Goal: Task Accomplishment & Management: Use online tool/utility

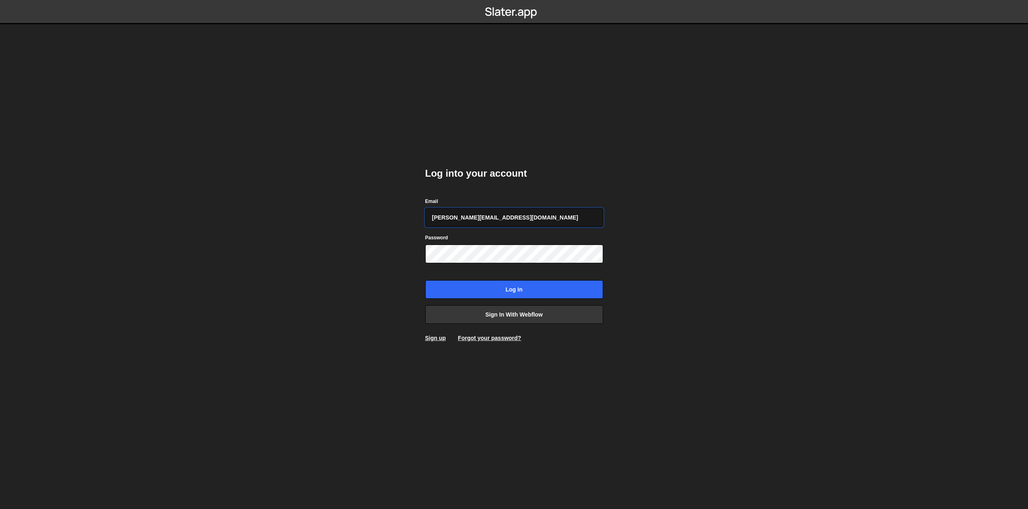
paste input "xWkqedVKM6hNd@wp9n2B"
type input "ryan@weareforme.com"
click at [505, 285] on input "Log in" at bounding box center [514, 289] width 178 height 19
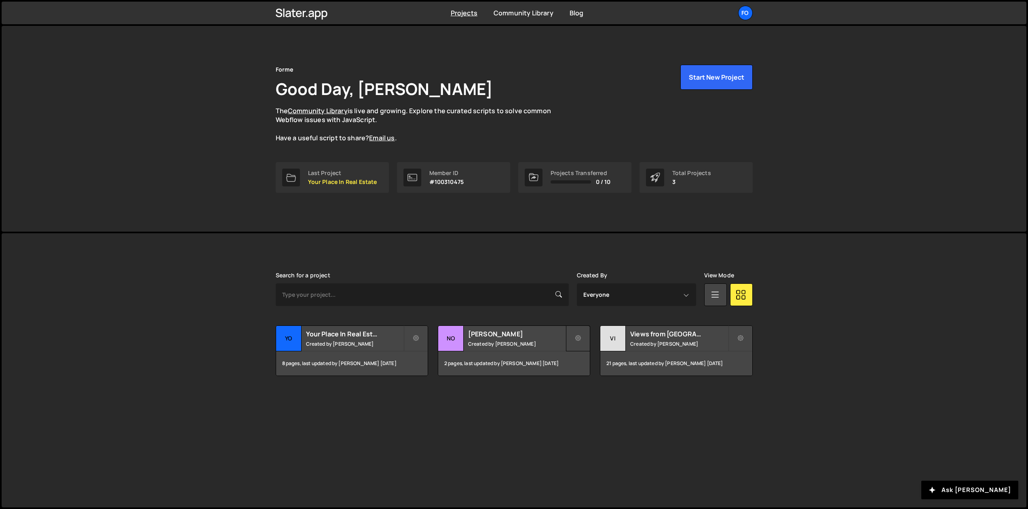
click at [582, 335] on button at bounding box center [578, 338] width 24 height 26
click at [513, 392] on div "Slater is designed for desktop use. Please use a larger screen to access the fu…" at bounding box center [513, 323] width 501 height 181
click at [502, 342] on small "Created by Ryan Birse" at bounding box center [516, 343] width 97 height 7
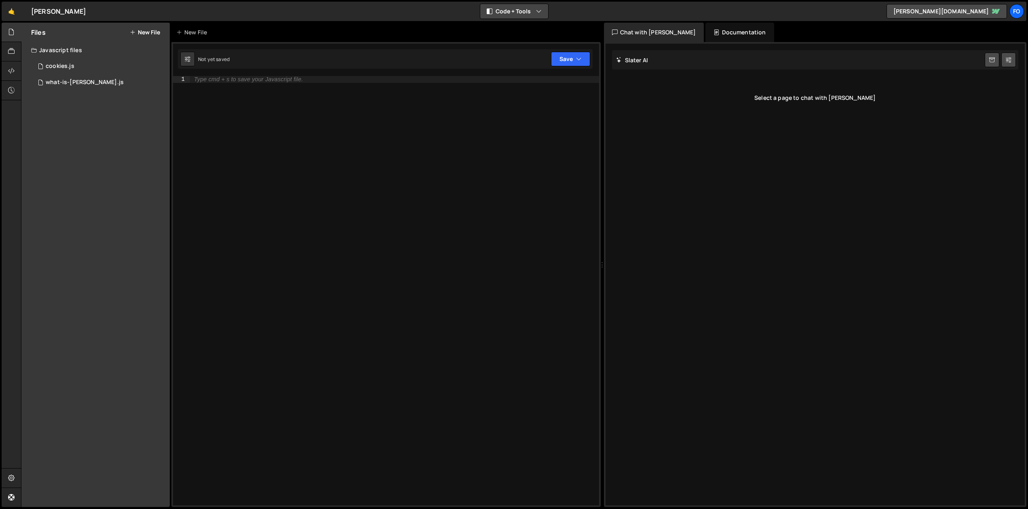
click at [534, 9] on button "Code + Tools" at bounding box center [514, 11] width 68 height 15
click at [605, 4] on div "🤙 Nory ⚠️ Code is being edited in another browser Code + Tools Code Only Code +…" at bounding box center [514, 11] width 1024 height 19
click at [11, 53] on icon at bounding box center [11, 51] width 6 height 9
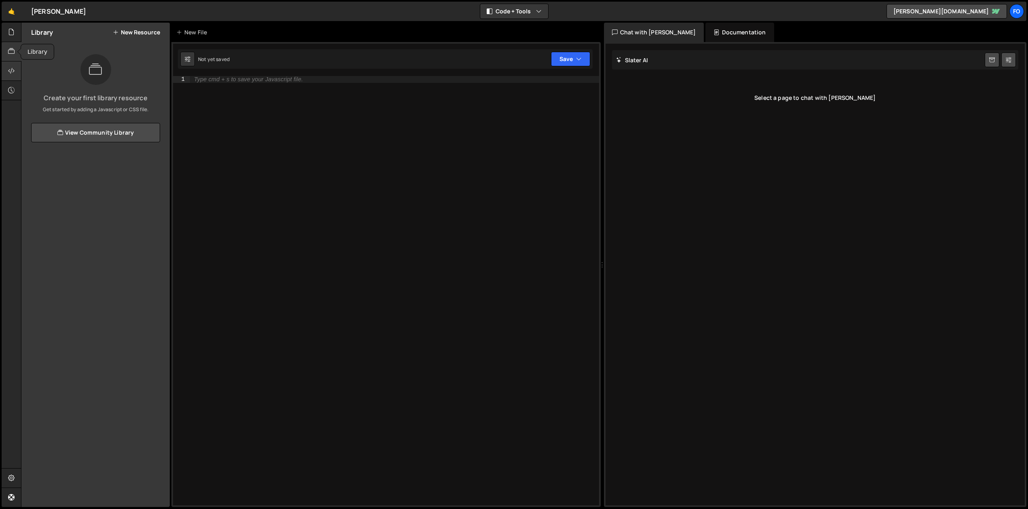
click at [11, 70] on icon at bounding box center [11, 70] width 6 height 9
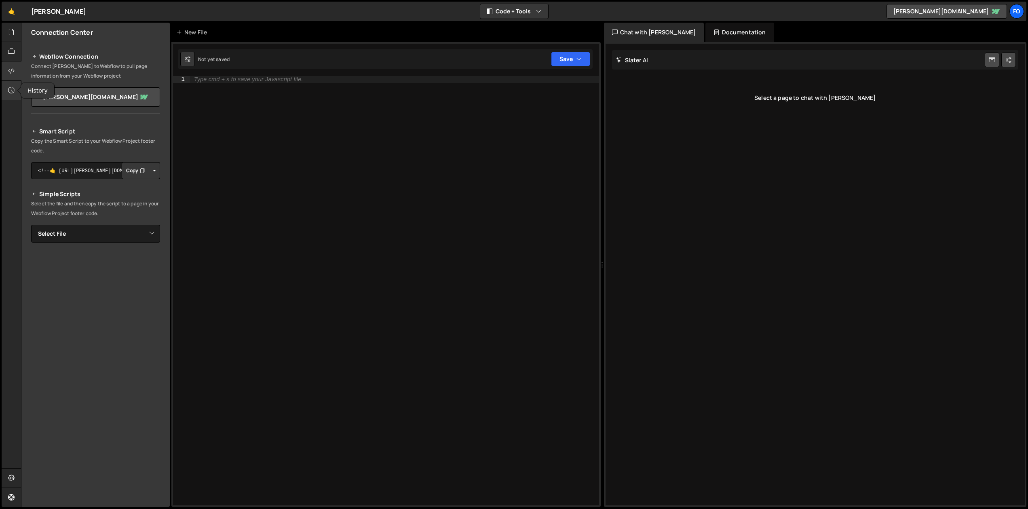
click at [11, 93] on icon at bounding box center [11, 90] width 6 height 9
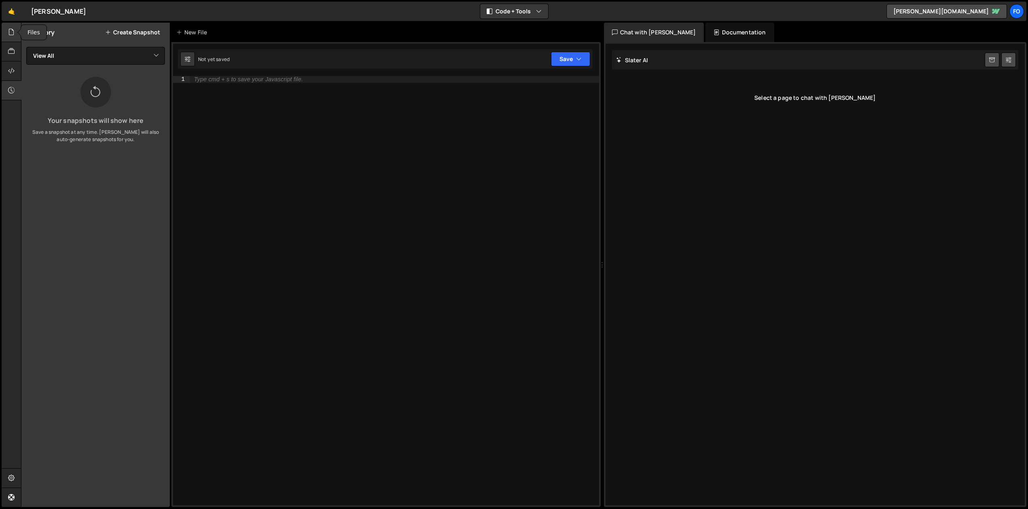
click at [12, 33] on icon at bounding box center [11, 31] width 6 height 9
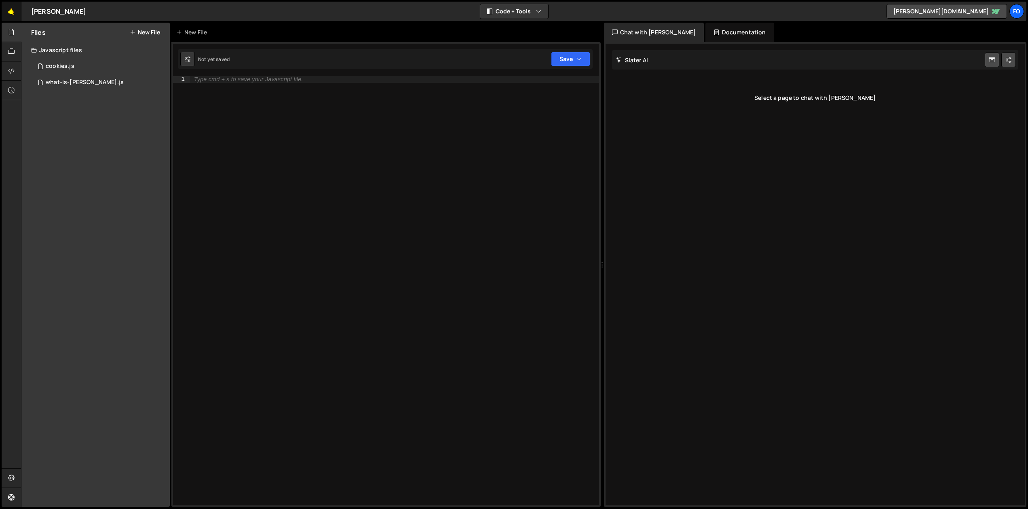
click at [11, 13] on link "🤙" at bounding box center [12, 11] width 20 height 19
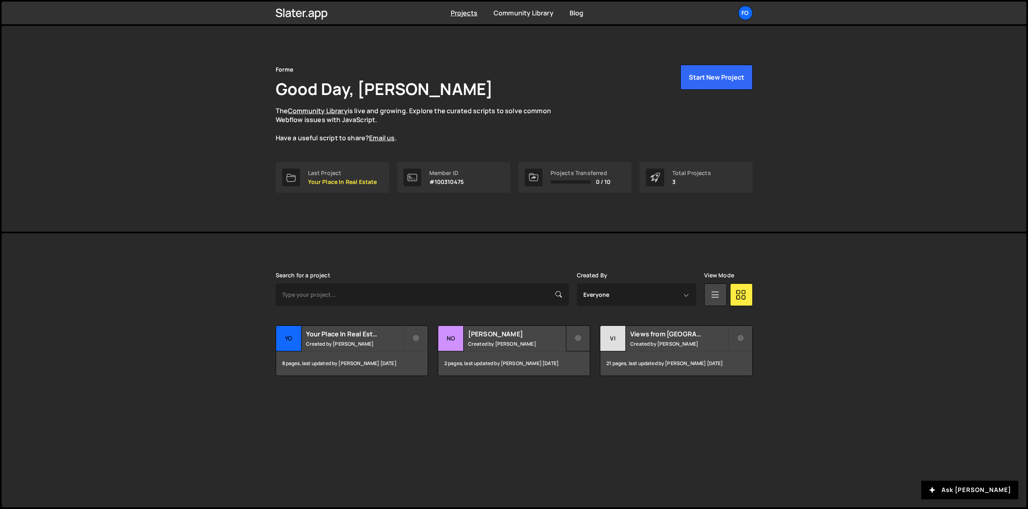
click at [580, 338] on icon at bounding box center [578, 338] width 6 height 8
click at [593, 383] on link "Manage access" at bounding box center [614, 383] width 96 height 13
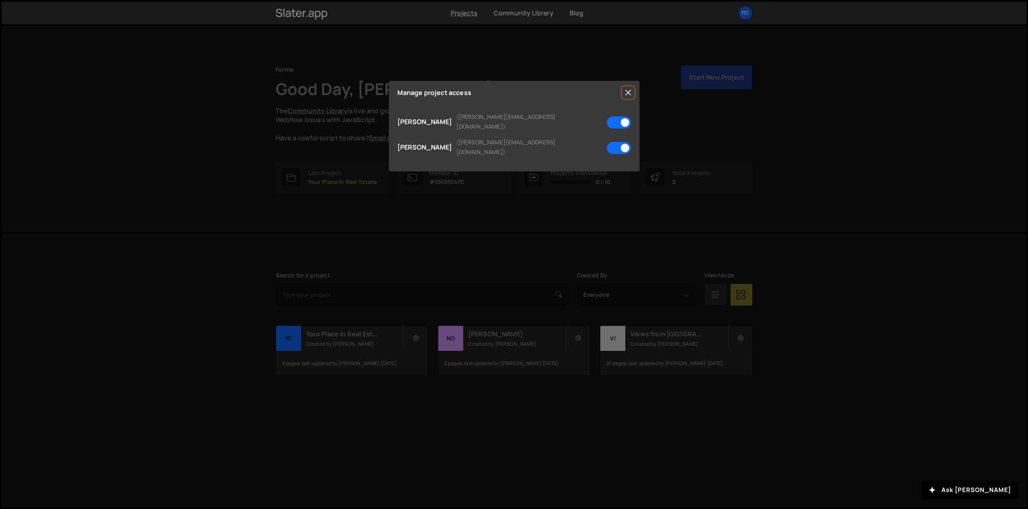
click at [630, 93] on button "Close" at bounding box center [628, 92] width 12 height 12
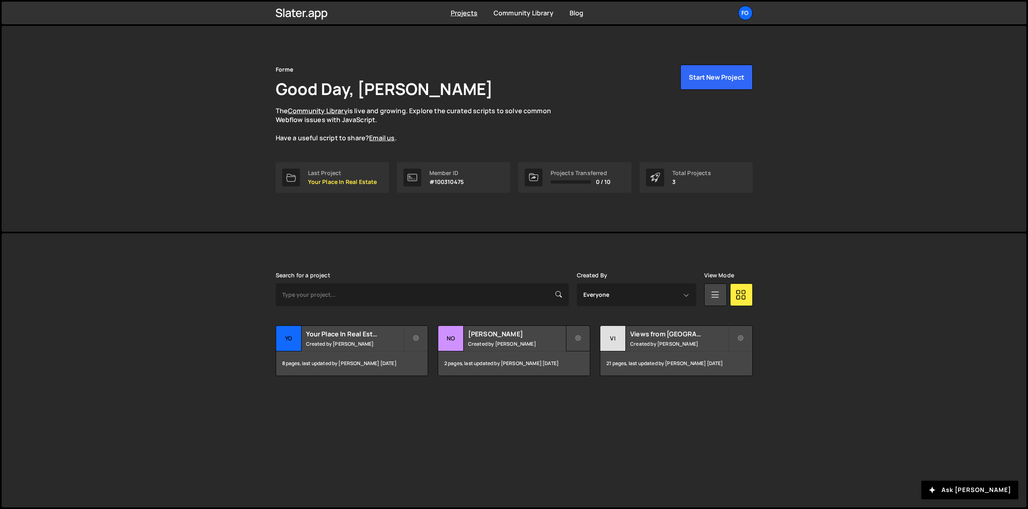
click at [578, 338] on icon at bounding box center [578, 338] width 6 height 8
click at [590, 372] on link "Edit Project" at bounding box center [614, 371] width 96 height 13
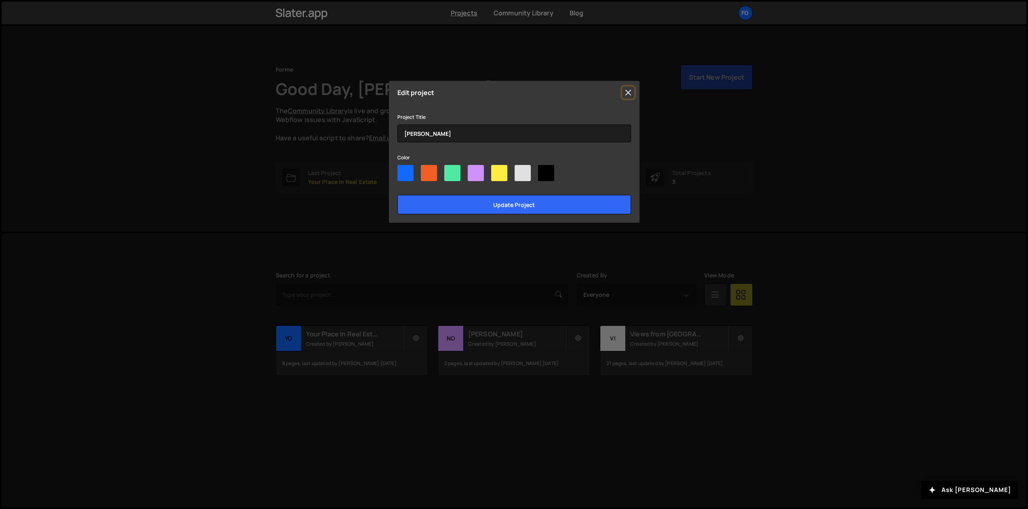
click at [628, 94] on button "Close" at bounding box center [628, 92] width 12 height 12
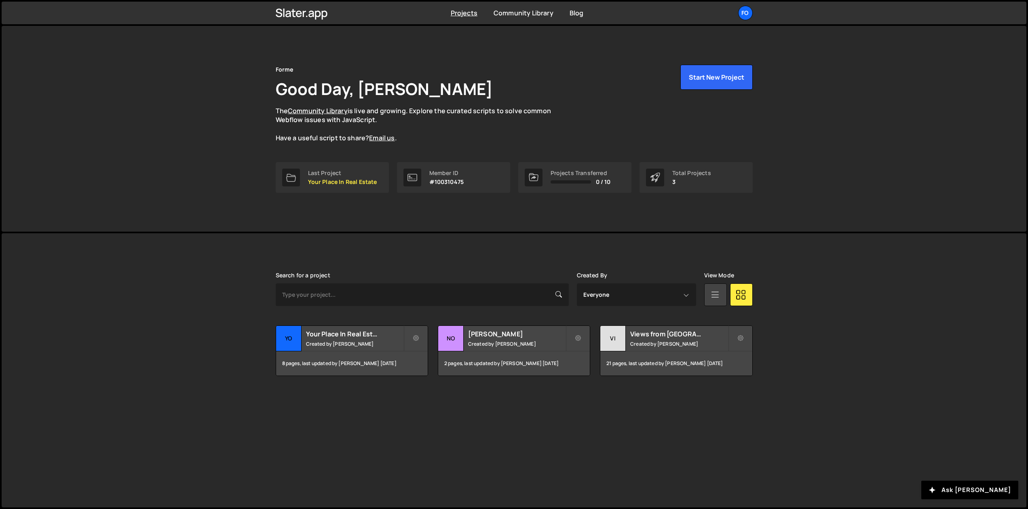
click at [714, 292] on icon at bounding box center [715, 294] width 11 height 15
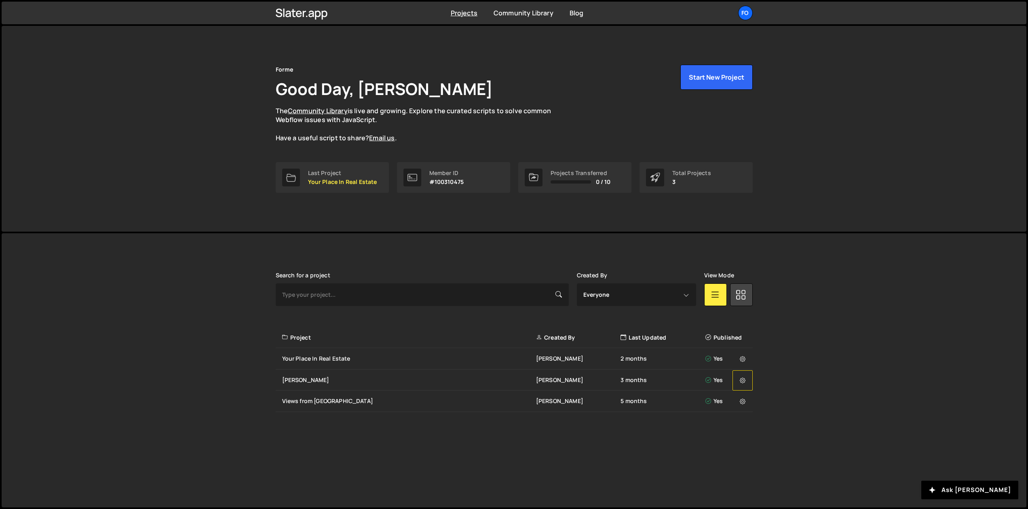
click at [740, 381] on icon at bounding box center [743, 380] width 6 height 8
click at [742, 379] on icon at bounding box center [743, 380] width 6 height 8
click at [754, 396] on link "Transfer Project" at bounding box center [781, 396] width 96 height 13
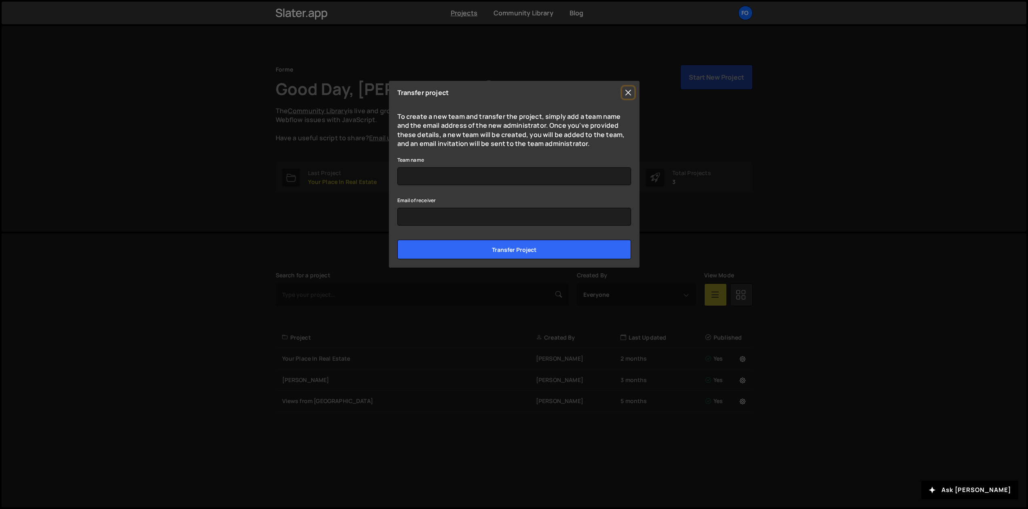
click at [627, 92] on button "Close" at bounding box center [628, 92] width 12 height 12
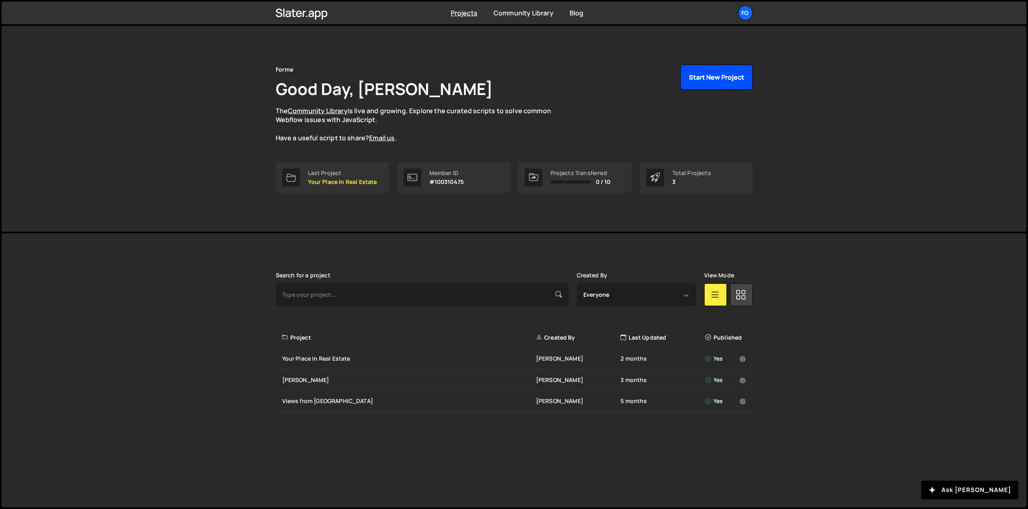
click at [713, 80] on button "Start New Project" at bounding box center [716, 77] width 72 height 25
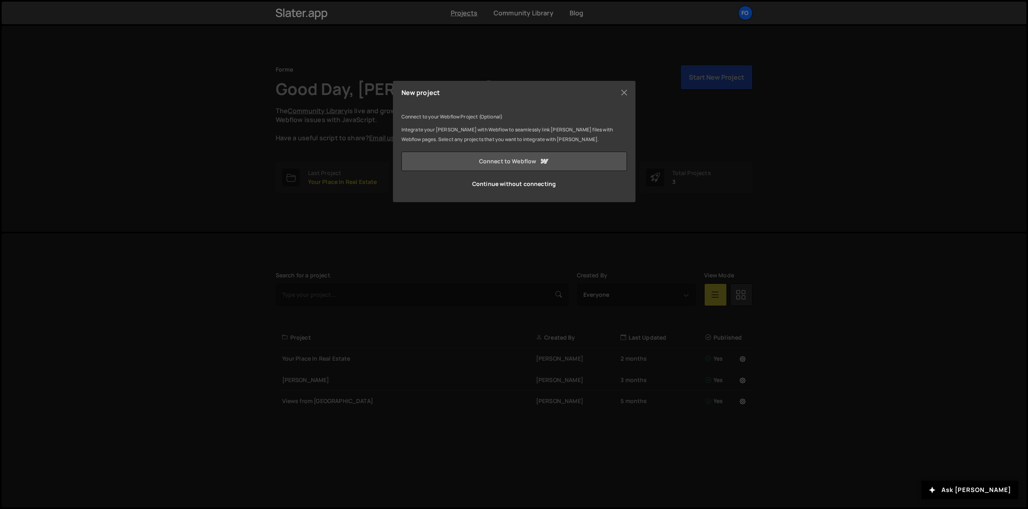
click at [521, 163] on link "Connect to Webflow" at bounding box center [513, 161] width 225 height 19
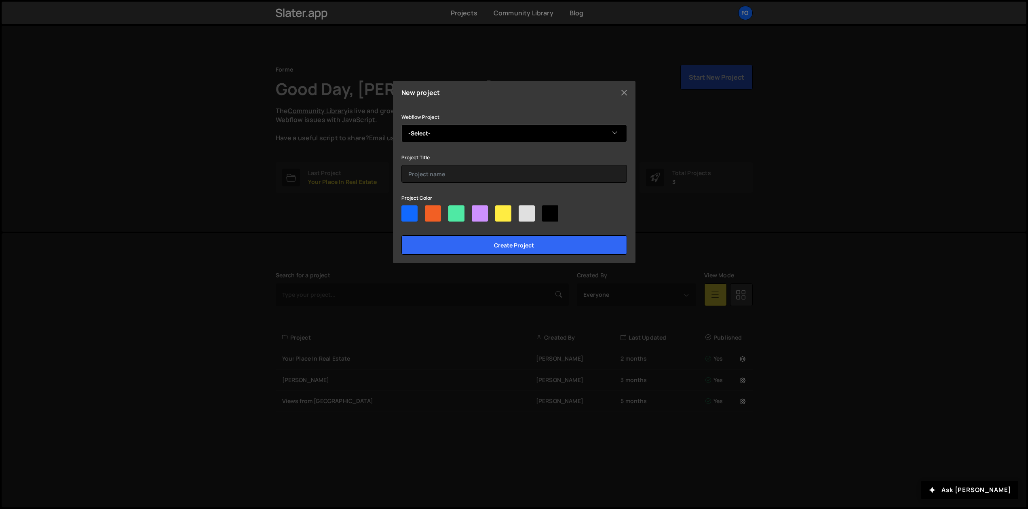
click at [580, 124] on select "-Select- Nory [Test Environment]" at bounding box center [513, 133] width 225 height 18
select select "68e64a97f0e2cee3ba03b406"
click at [401, 124] on select "-Select- Nory [Test Environment]" at bounding box center [513, 133] width 225 height 18
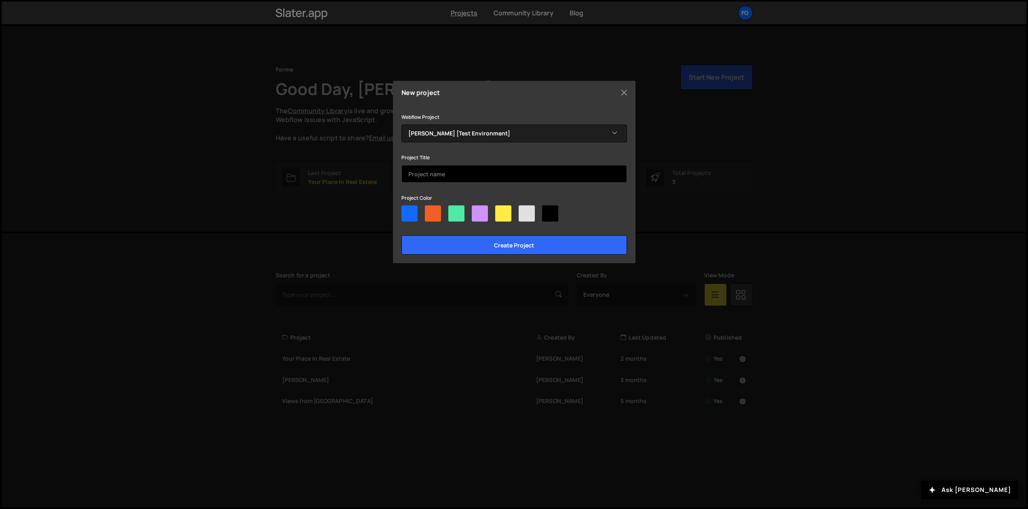
click at [444, 171] on input "text" at bounding box center [513, 174] width 225 height 18
type input "Nory [Test Environment]"
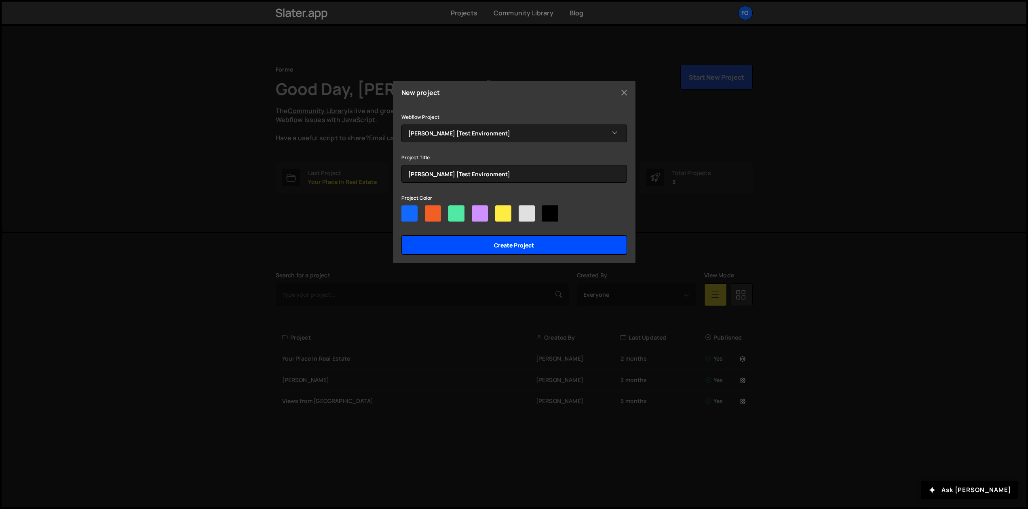
click at [527, 247] on input "Create project" at bounding box center [513, 244] width 225 height 19
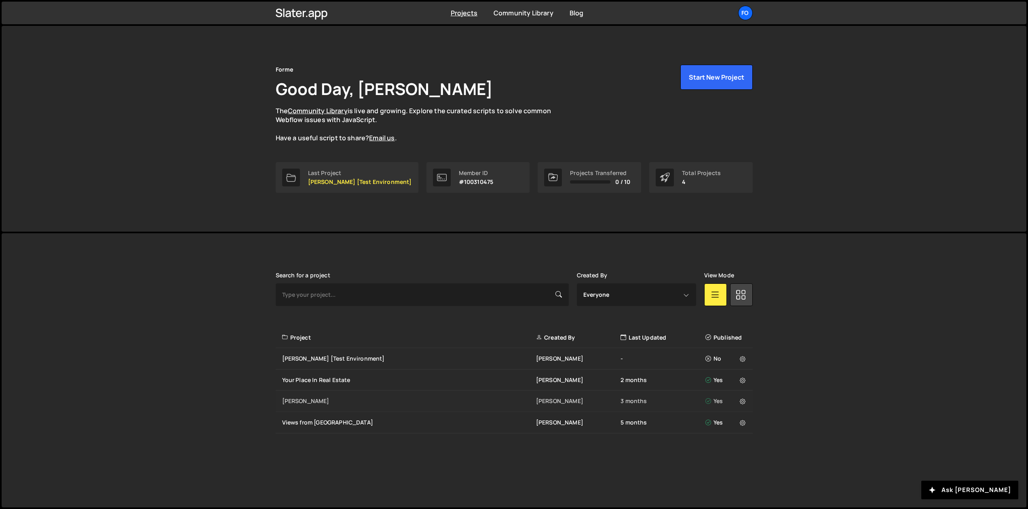
click at [390, 402] on div "[PERSON_NAME]" at bounding box center [409, 401] width 254 height 8
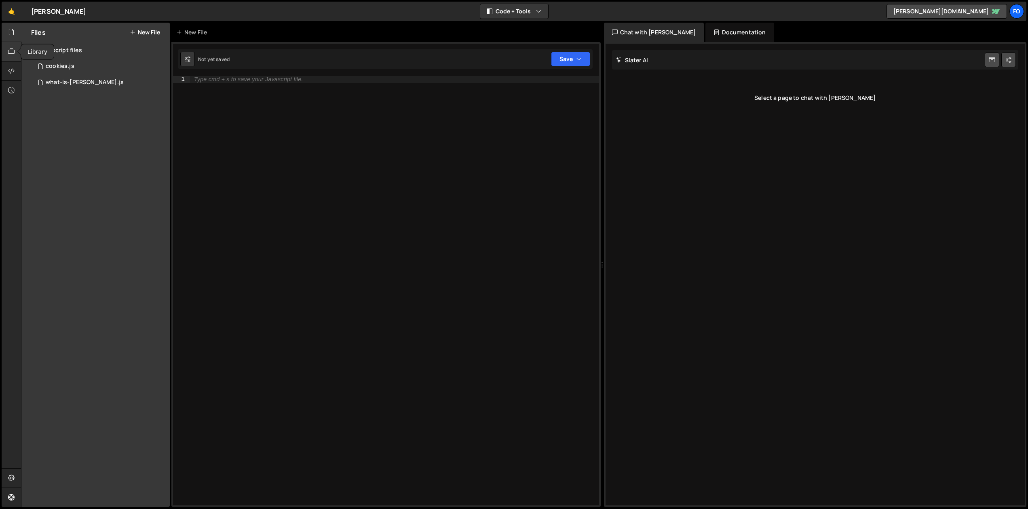
click at [10, 47] on icon at bounding box center [11, 51] width 6 height 9
click at [11, 34] on icon at bounding box center [11, 31] width 6 height 9
click at [71, 67] on div "cookies.js" at bounding box center [60, 66] width 29 height 7
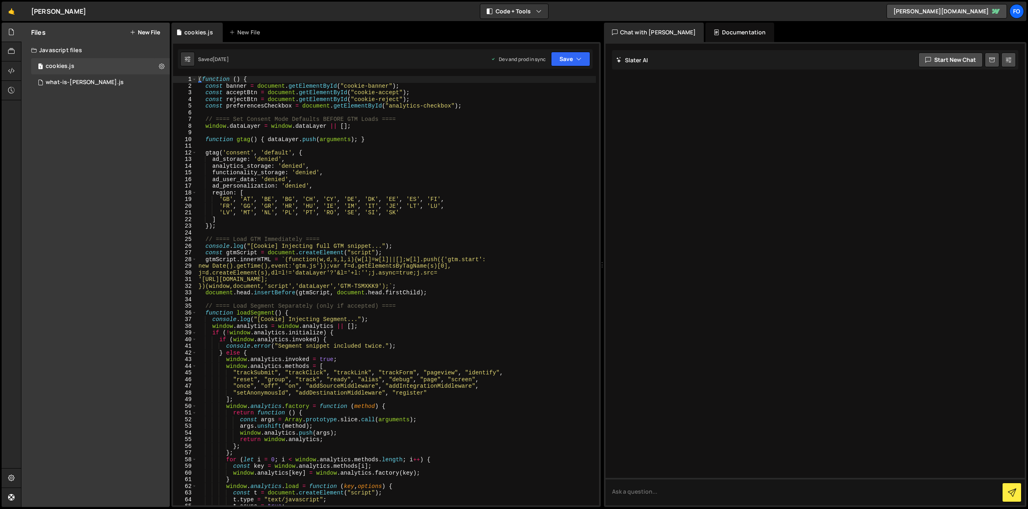
click at [523, 112] on div "( function ( ) { const banner = document . getElementById ( "cookie-banner" ) ;…" at bounding box center [396, 297] width 399 height 443
type textarea "})();"
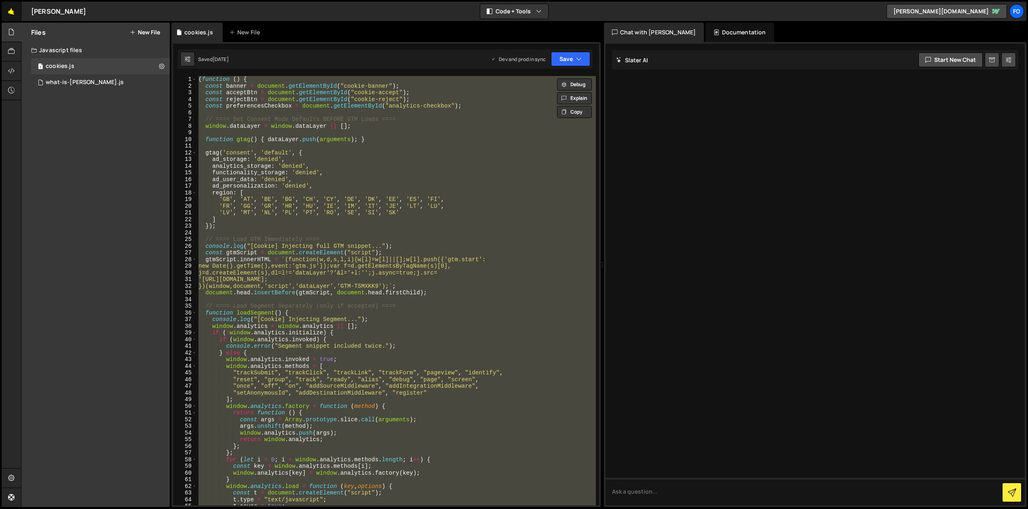
click at [13, 11] on link "🤙" at bounding box center [12, 11] width 20 height 19
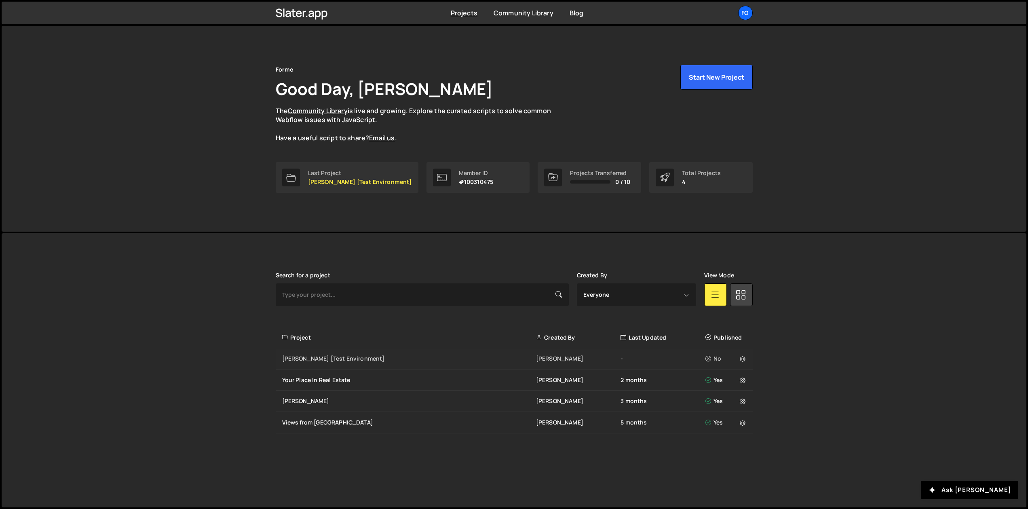
click at [379, 364] on div "Nory [Test Environment] Ryan Birse - No" at bounding box center [514, 358] width 477 height 21
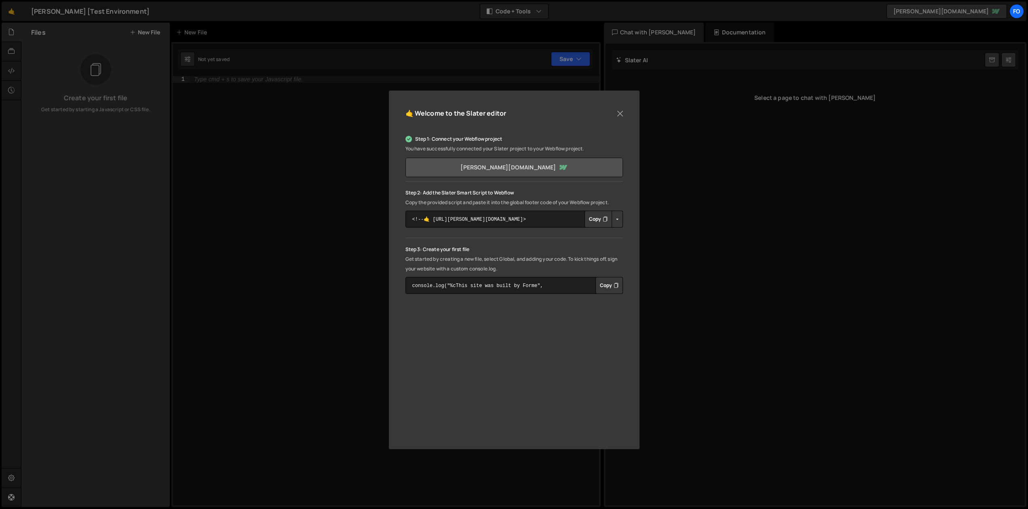
click at [510, 168] on link "nory-test.webflow.io" at bounding box center [513, 167] width 217 height 19
click at [597, 221] on button "Copy" at bounding box center [597, 219] width 27 height 17
click at [624, 111] on button "Close" at bounding box center [620, 113] width 12 height 12
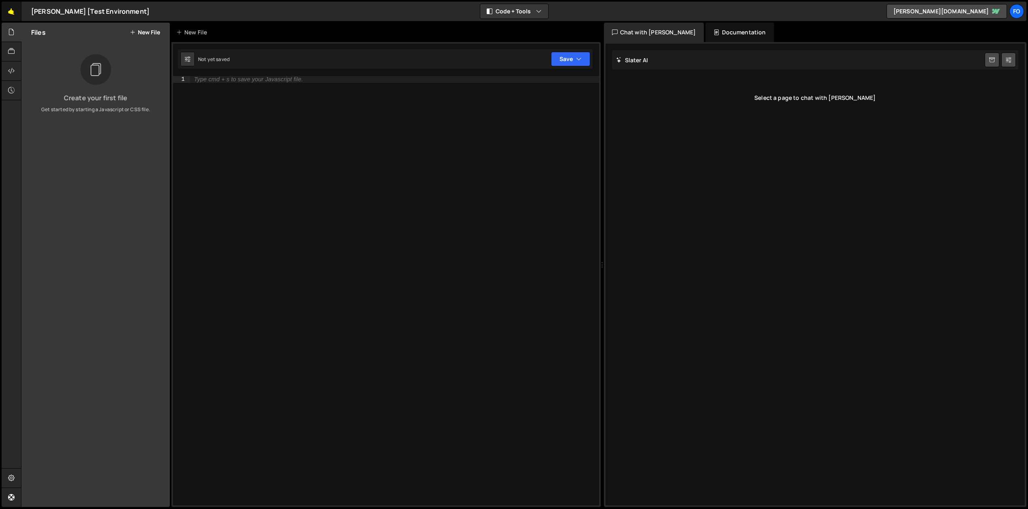
click at [10, 14] on link "🤙" at bounding box center [12, 11] width 20 height 19
click at [283, 172] on div "Type cmd + s to save your Javascript file." at bounding box center [394, 297] width 409 height 443
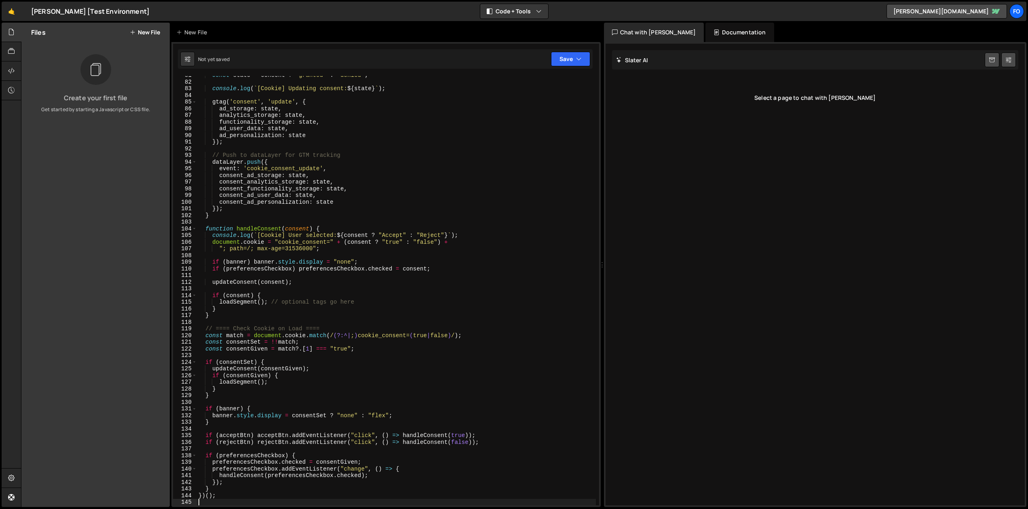
scroll to position [537, 0]
click at [214, 61] on div "Not yet saved" at bounding box center [214, 59] width 32 height 7
click at [194, 30] on div "New File" at bounding box center [193, 32] width 34 height 8
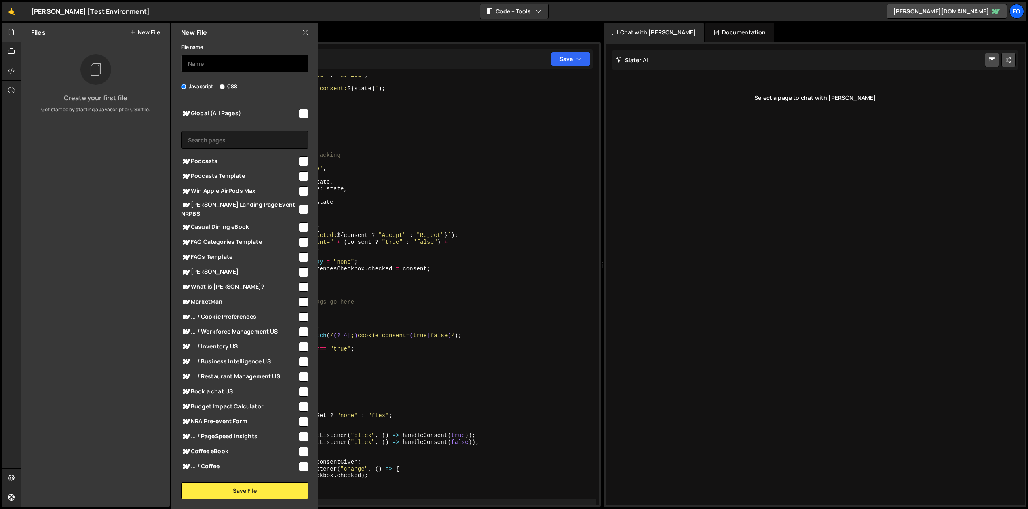
click at [202, 71] on input "text" at bounding box center [244, 64] width 127 height 18
click at [299, 112] on input "checkbox" at bounding box center [304, 114] width 10 height 10
checkbox input "true"
click at [240, 63] on input "text" at bounding box center [244, 64] width 127 height 18
paste input "cookies"
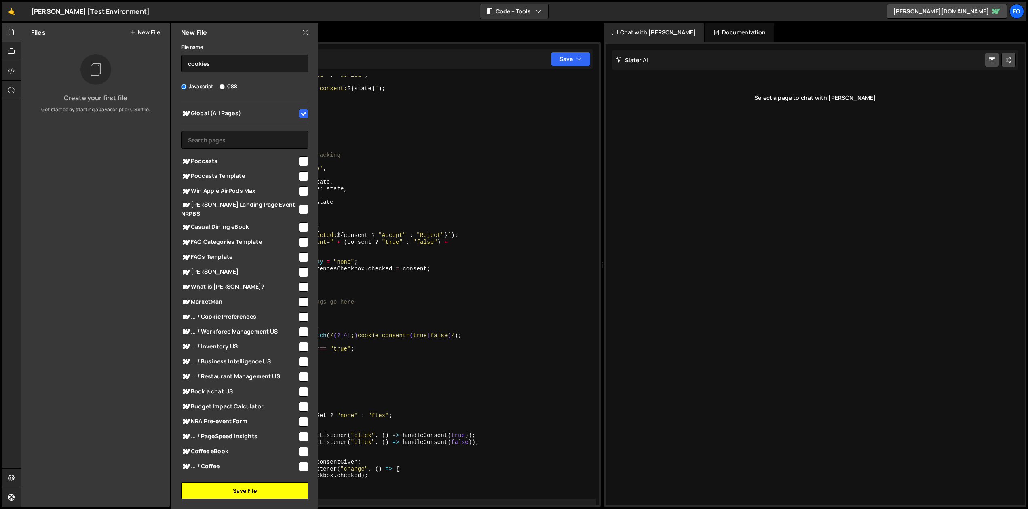
click at [249, 493] on button "Save File" at bounding box center [244, 490] width 127 height 17
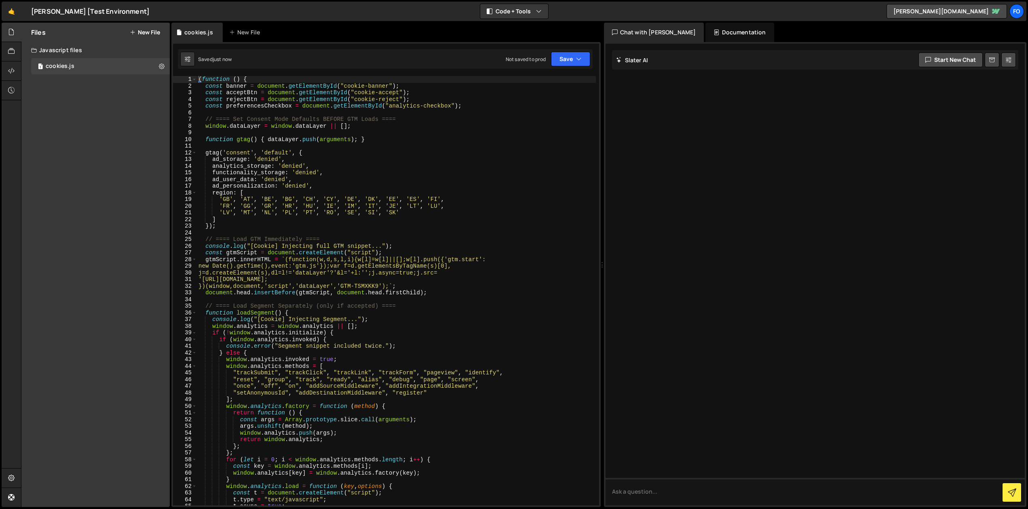
click at [147, 34] on button "New File" at bounding box center [145, 32] width 30 height 6
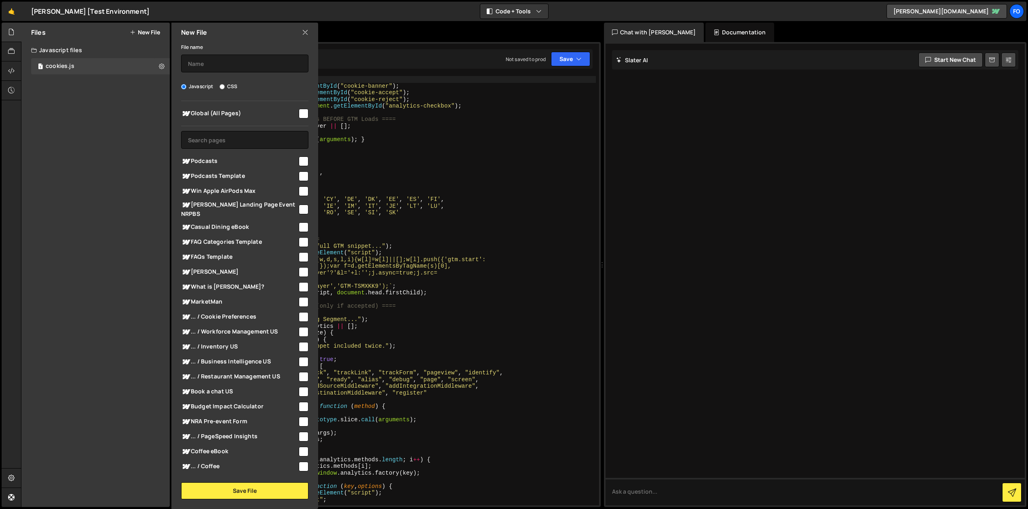
click at [306, 31] on icon at bounding box center [305, 32] width 6 height 9
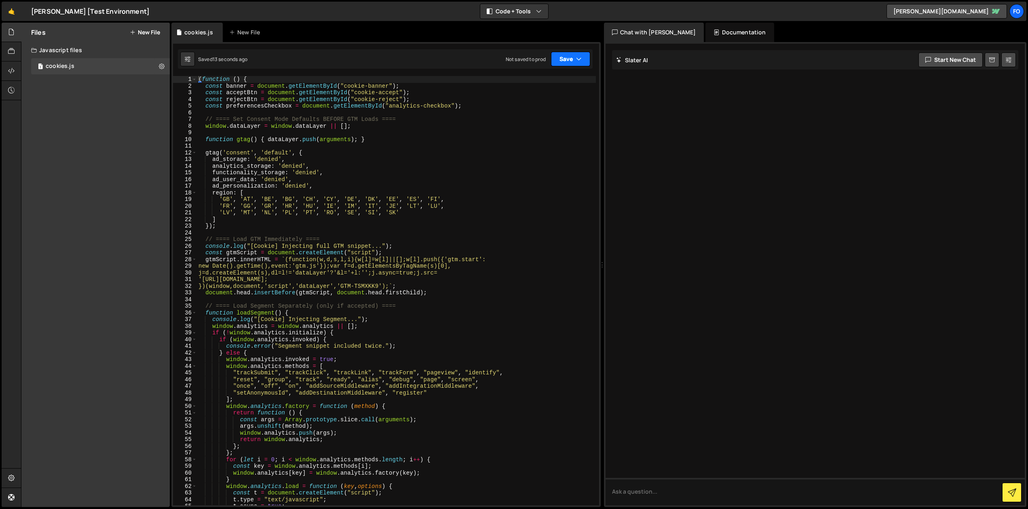
click at [560, 58] on button "Save" at bounding box center [570, 59] width 39 height 15
click at [544, 113] on div "Not saved to prod" at bounding box center [543, 114] width 84 height 10
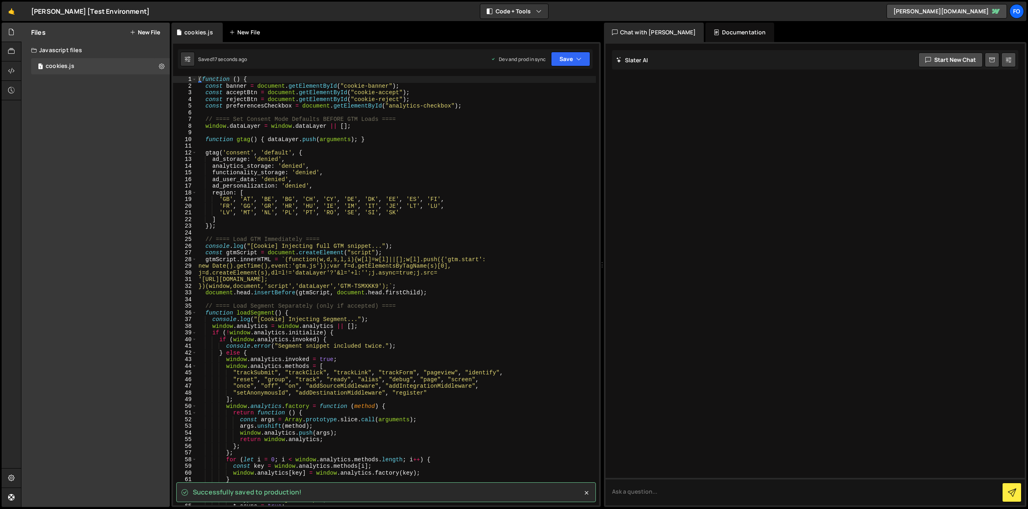
click at [247, 30] on div "New File" at bounding box center [246, 32] width 34 height 8
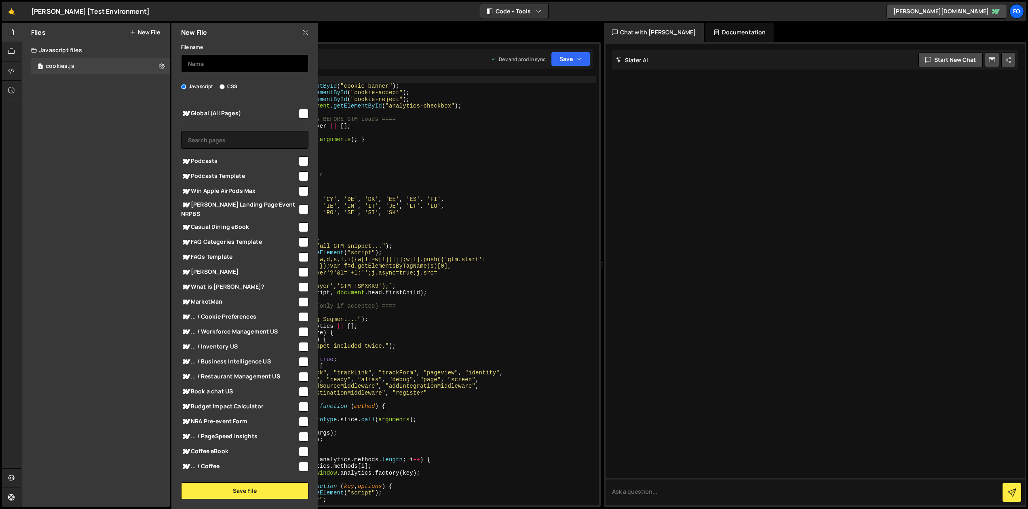
click at [270, 58] on input "text" at bounding box center [244, 64] width 127 height 18
paste input "what-is-[PERSON_NAME]"
type input "what-is-[PERSON_NAME]"
click at [299, 110] on input "checkbox" at bounding box center [304, 114] width 10 height 10
checkbox input "true"
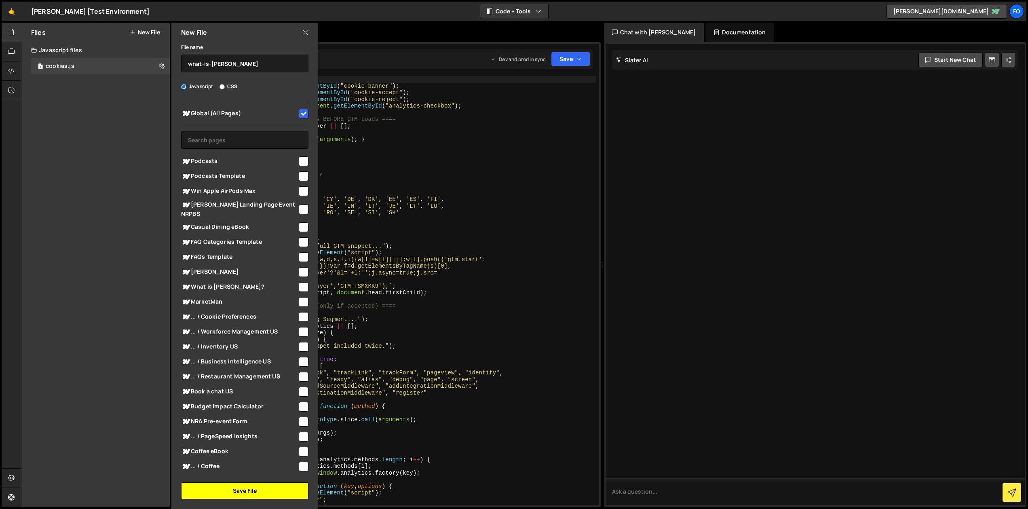
click at [249, 486] on button "Save File" at bounding box center [244, 490] width 127 height 17
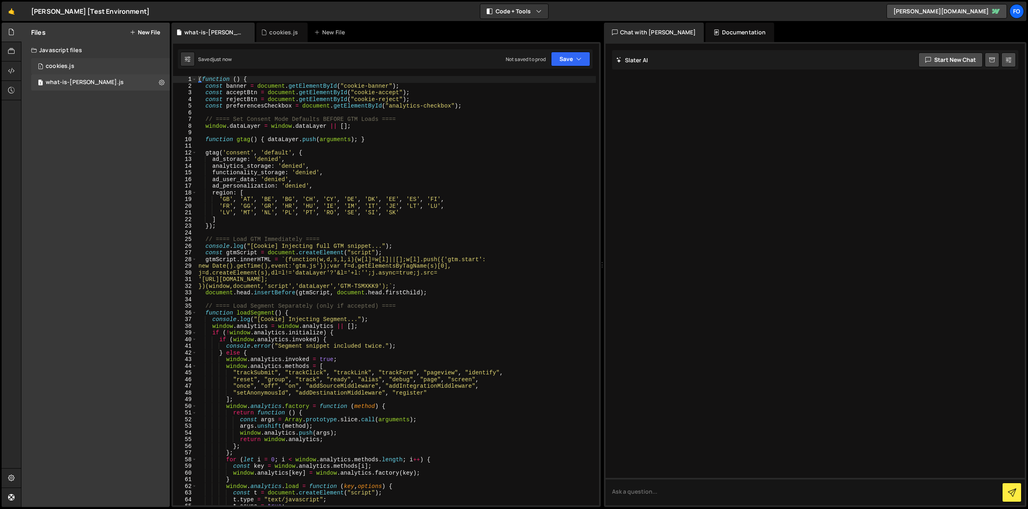
click at [65, 66] on div "cookies.js" at bounding box center [60, 66] width 29 height 7
click at [75, 78] on div "1 what-is-nory.js 0" at bounding box center [100, 82] width 139 height 16
click at [345, 147] on div "( function ( ) { const banner = document . getElementById ( "cookie-banner" ) ;…" at bounding box center [396, 297] width 399 height 443
type textarea "})();"
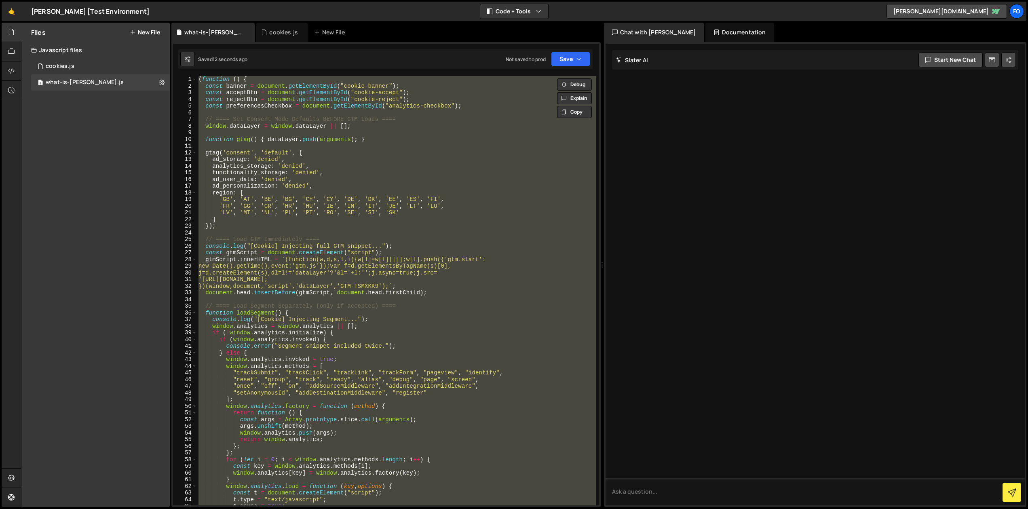
paste textarea
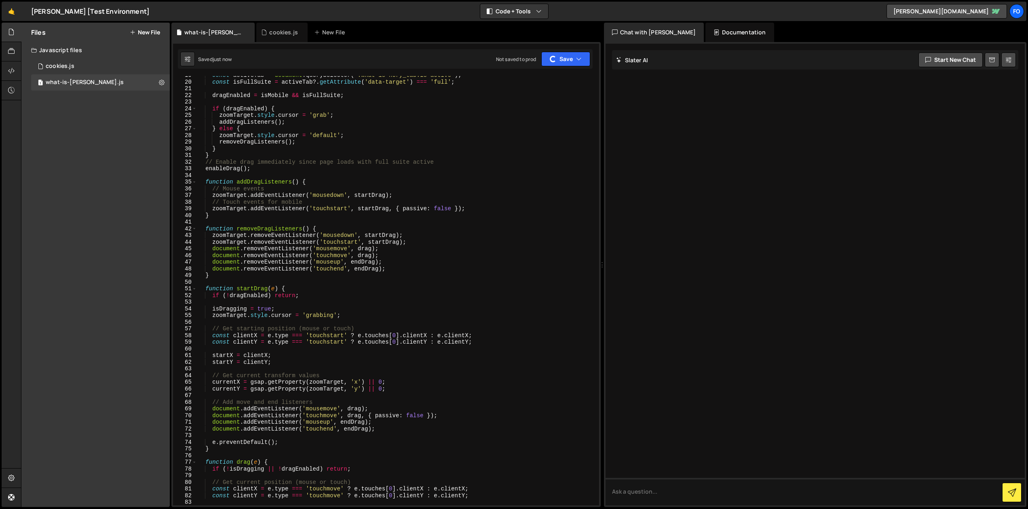
scroll to position [0, 0]
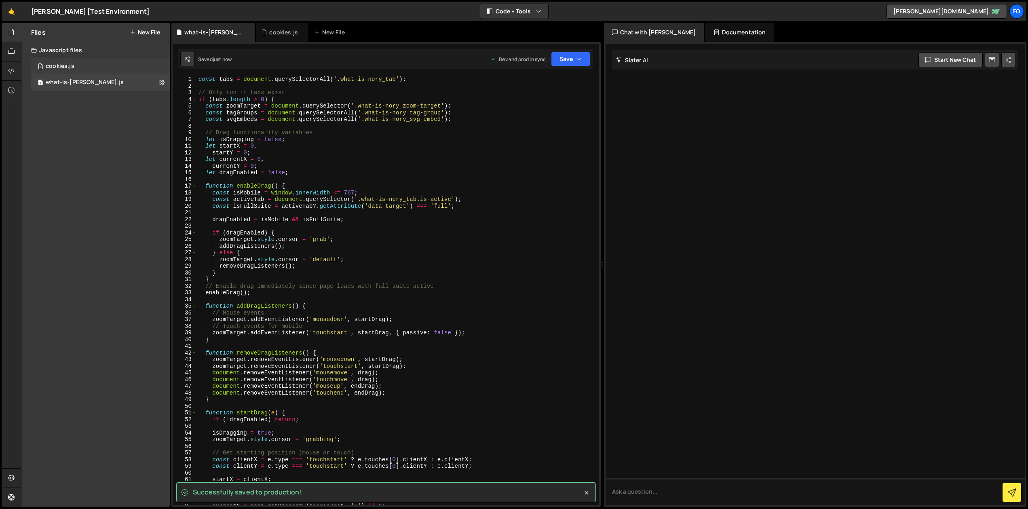
click at [89, 70] on div "1 cookies.js 0" at bounding box center [100, 66] width 139 height 16
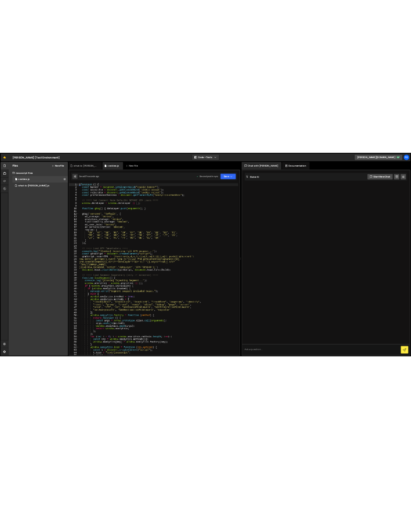
scroll to position [1, 0]
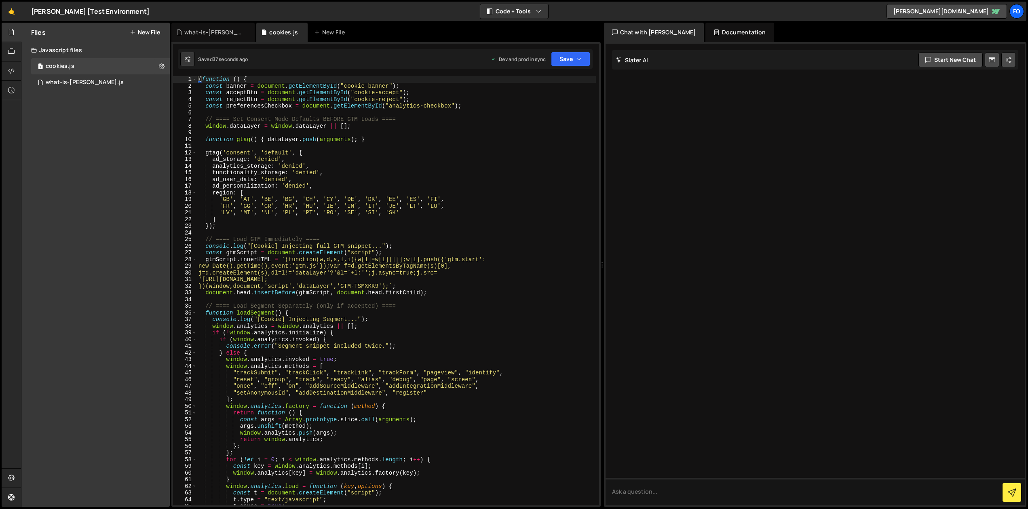
type textarea "ad_user_data: 'denied',"
click at [433, 179] on div "( function ( ) { const banner = document . getElementById ( "cookie-banner" ) ;…" at bounding box center [396, 295] width 399 height 443
click at [87, 80] on div "1 what-is-nory.js 0" at bounding box center [100, 82] width 139 height 16
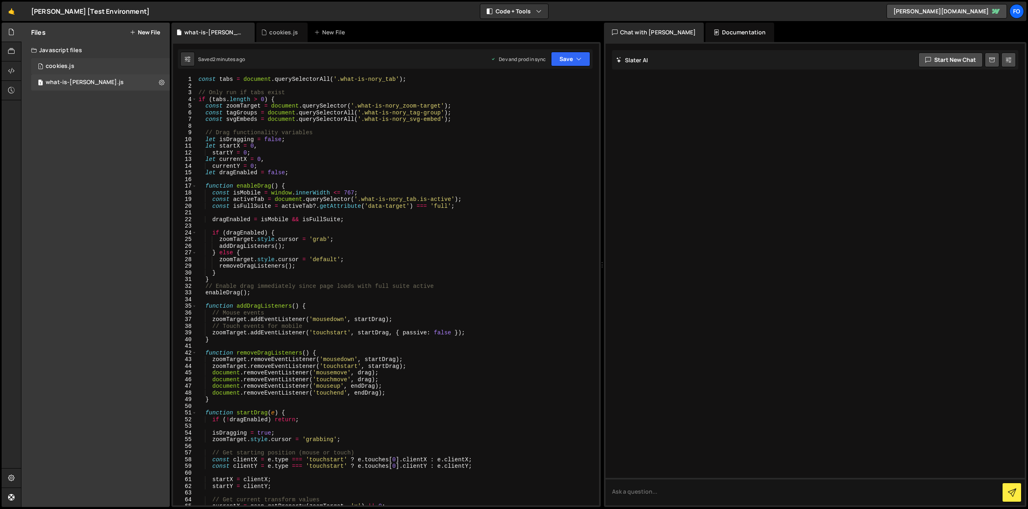
click at [105, 67] on div "1 cookies.js 0" at bounding box center [100, 66] width 139 height 16
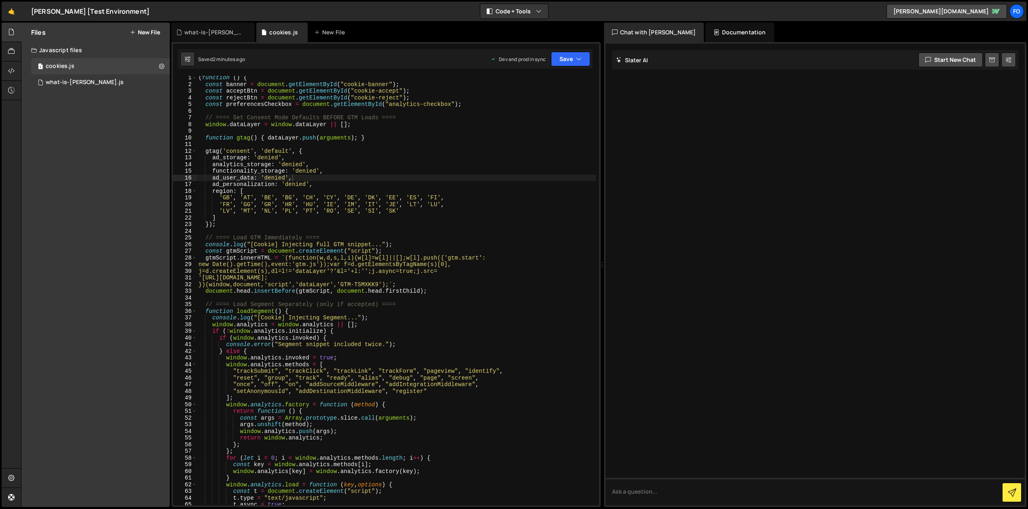
click at [170, 65] on div "Files New File Create your first file Get started by starting a Javascript or C…" at bounding box center [524, 265] width 1007 height 485
click at [165, 65] on button at bounding box center [161, 66] width 15 height 15
click at [200, 86] on button "Edit File Settings" at bounding box center [210, 83] width 79 height 16
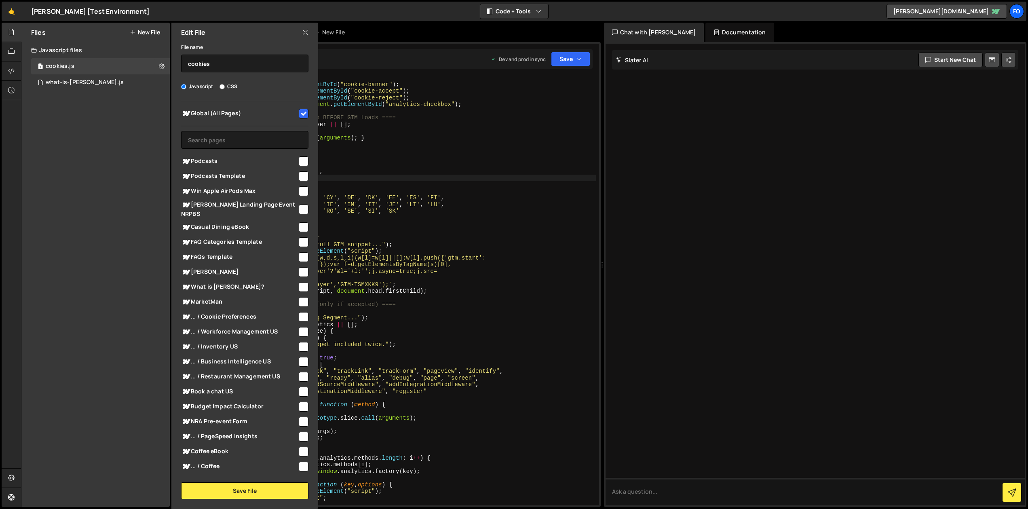
click at [299, 114] on input "checkbox" at bounding box center [304, 114] width 10 height 10
checkbox input "false"
click at [259, 492] on button "Save File" at bounding box center [244, 490] width 127 height 17
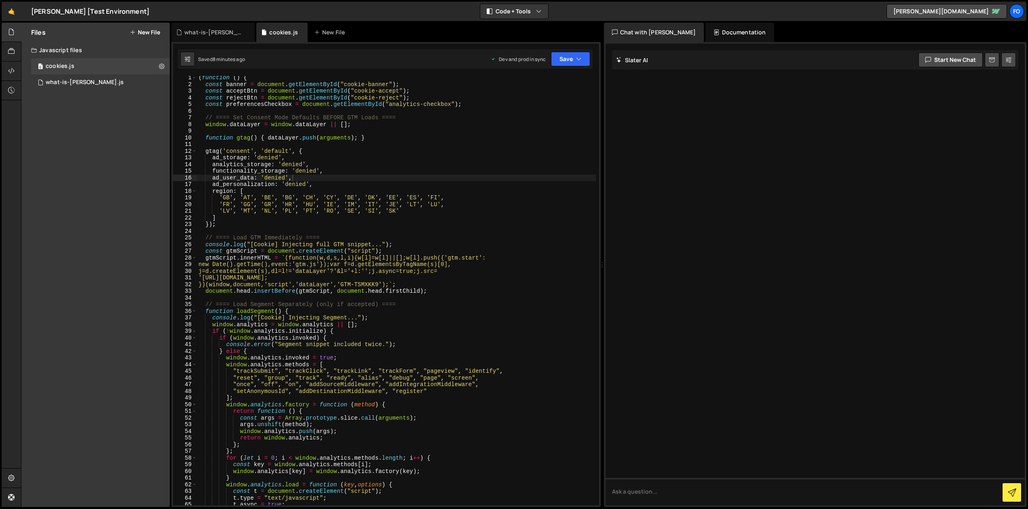
type textarea "// ==== Load GTM Immediately ===="
click at [456, 240] on div "( function ( ) { const banner = document . getElementById ( "cookie-banner" ) ;…" at bounding box center [396, 295] width 399 height 443
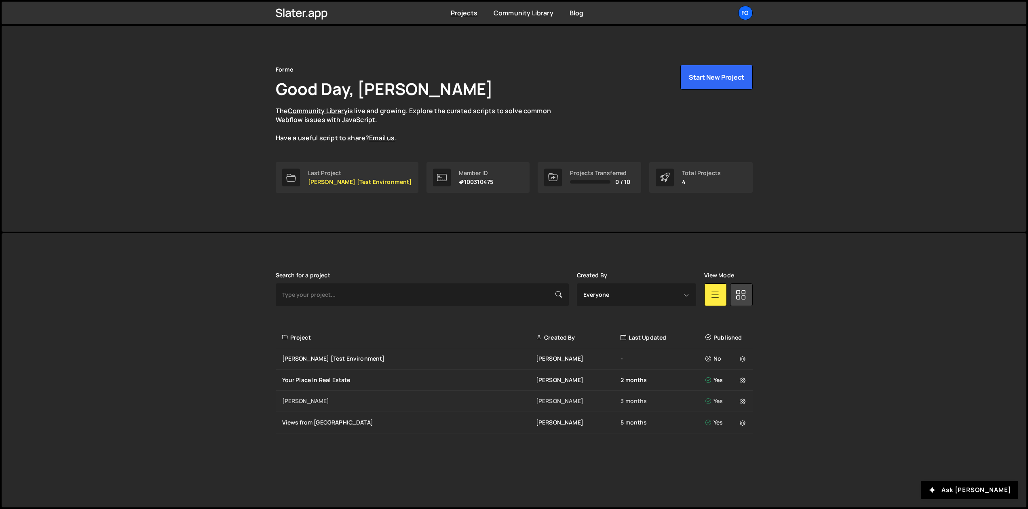
click at [293, 399] on div "[PERSON_NAME]" at bounding box center [409, 401] width 254 height 8
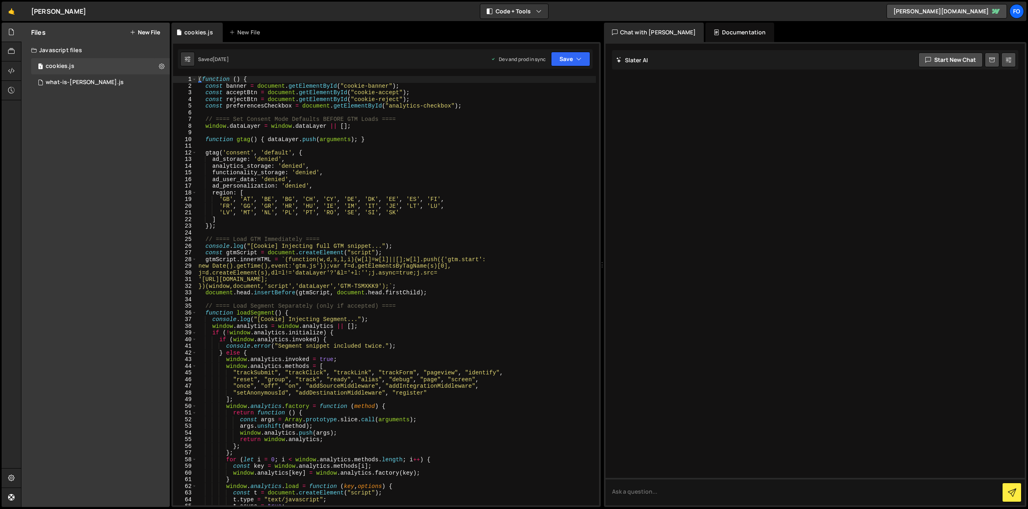
click at [404, 169] on div "( function ( ) { const banner = document . getElementById ( "cookie-banner" ) ;…" at bounding box center [396, 297] width 399 height 443
type textarea "})();"
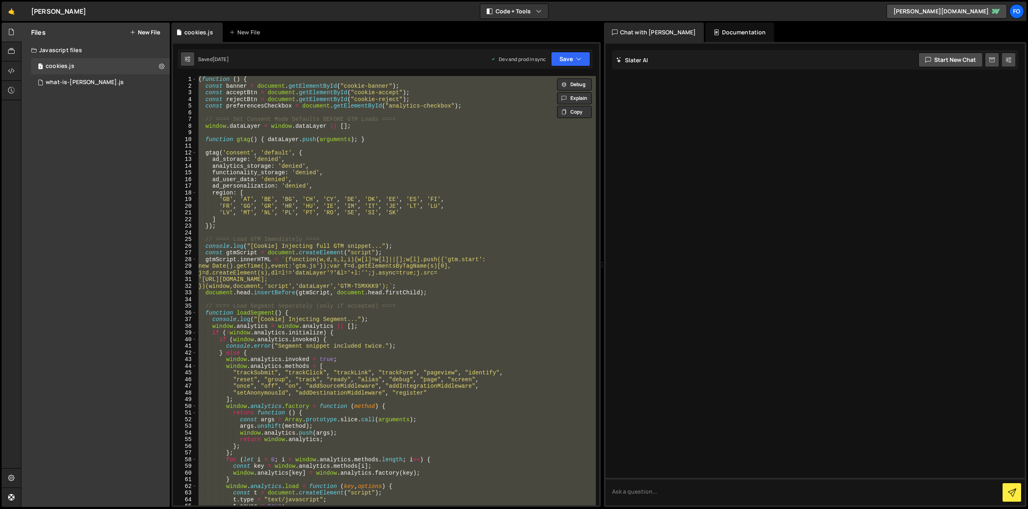
click at [184, 64] on button at bounding box center [187, 59] width 15 height 15
select select "editor"
select select "ace/theme/monokai"
type input "14"
checkbox input "true"
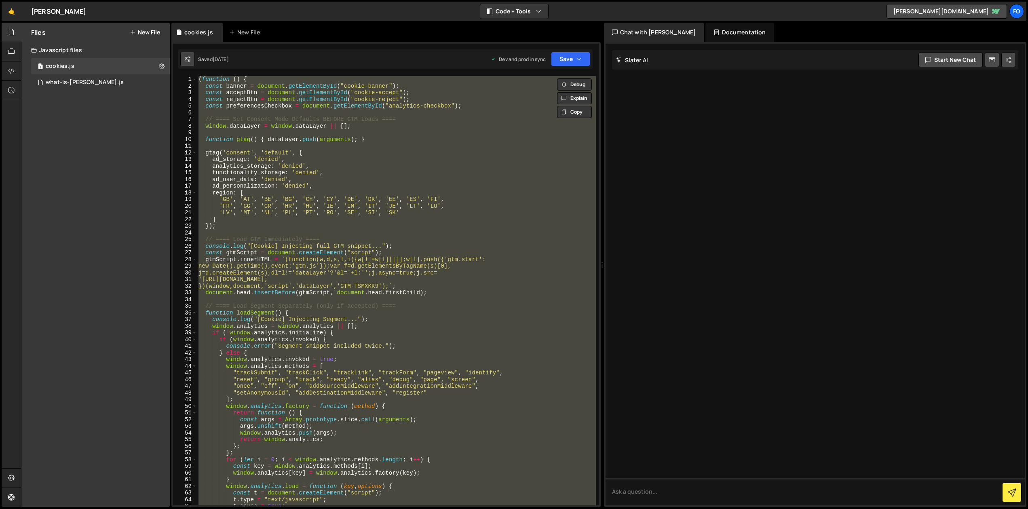
checkbox input "true"
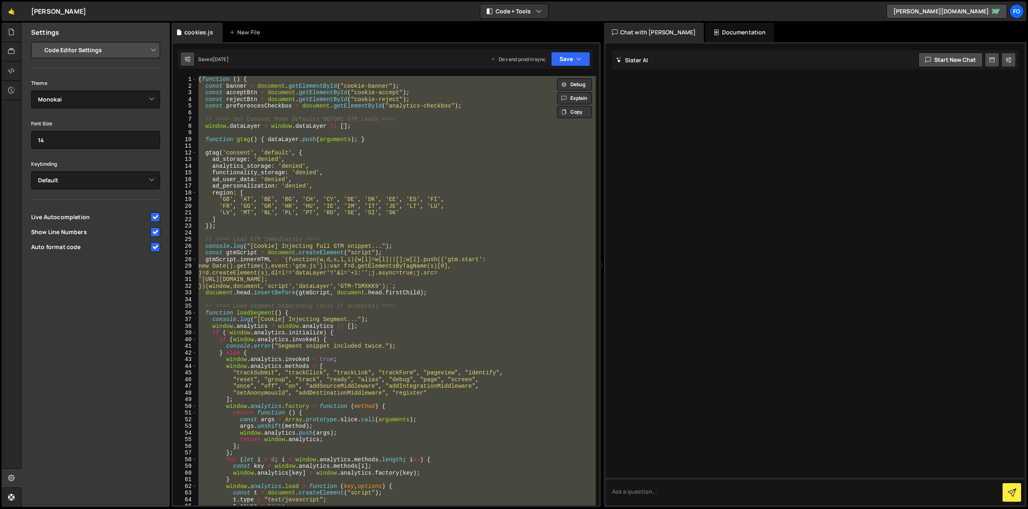
click at [187, 61] on icon at bounding box center [188, 59] width 6 height 8
click at [200, 32] on div "cookies.js" at bounding box center [198, 32] width 29 height 8
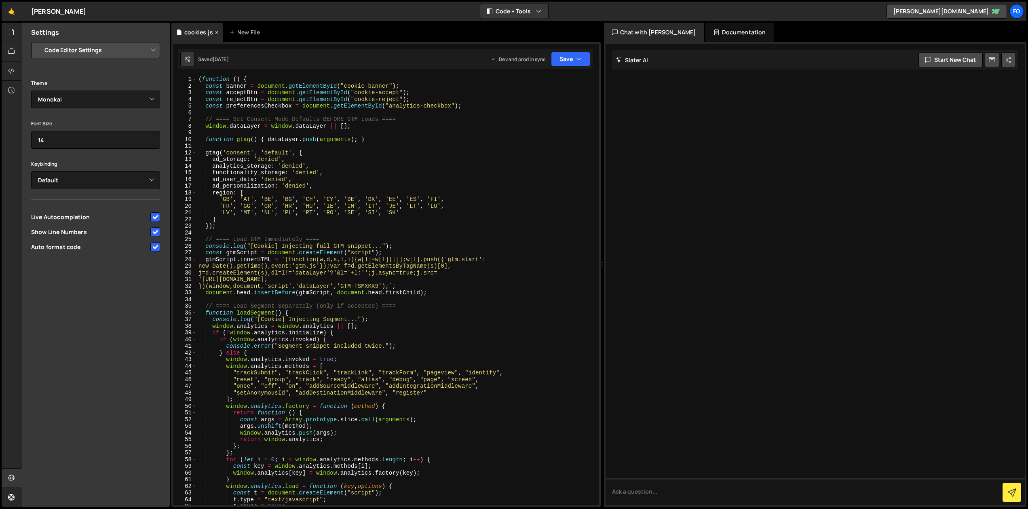
click at [200, 32] on div "cookies.js" at bounding box center [198, 32] width 29 height 8
click at [14, 27] on div at bounding box center [12, 32] width 20 height 19
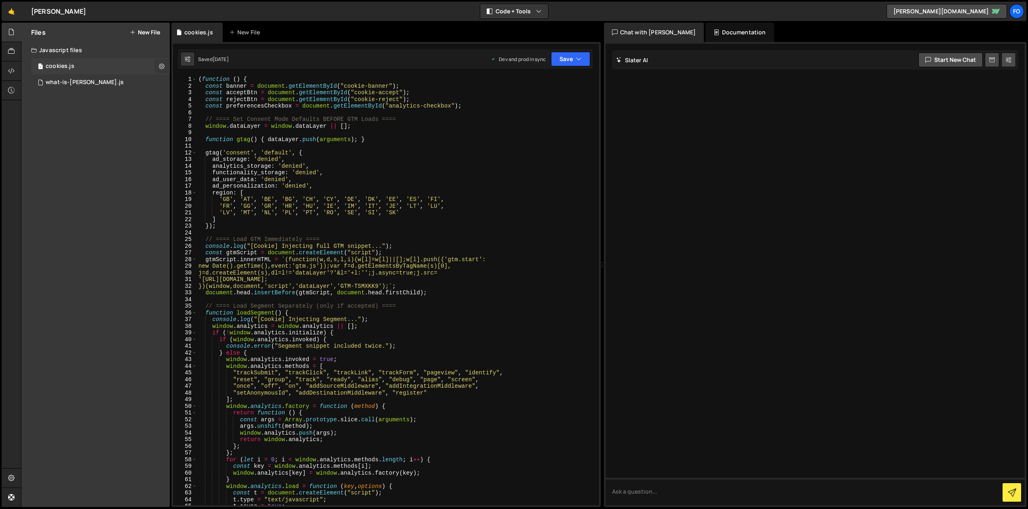
click at [163, 64] on icon at bounding box center [162, 66] width 6 height 8
type input "cookies"
radio input "true"
checkbox input "true"
click at [200, 87] on button "Edit File Settings" at bounding box center [210, 83] width 79 height 16
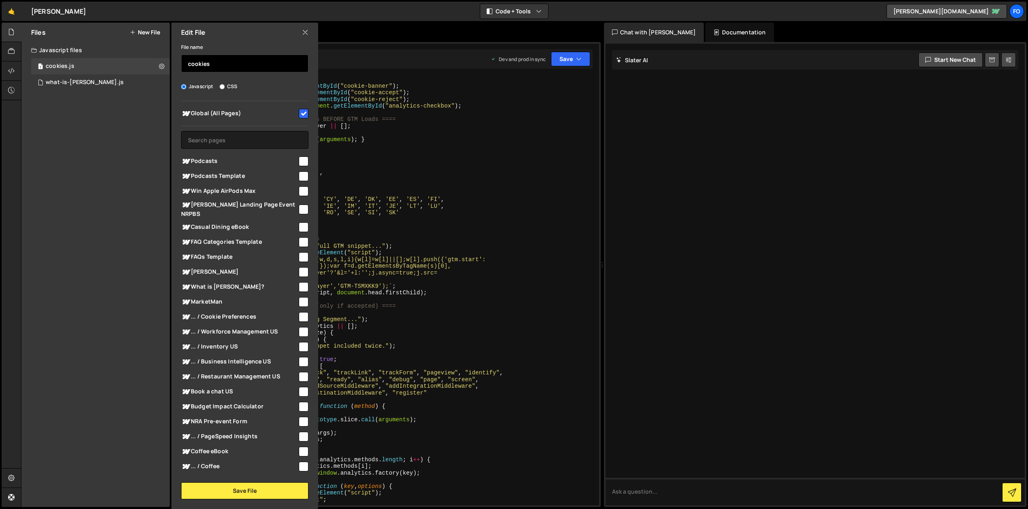
click at [244, 65] on input "cookies" at bounding box center [244, 64] width 127 height 18
click at [72, 84] on div "what-is-[PERSON_NAME].js" at bounding box center [85, 82] width 78 height 7
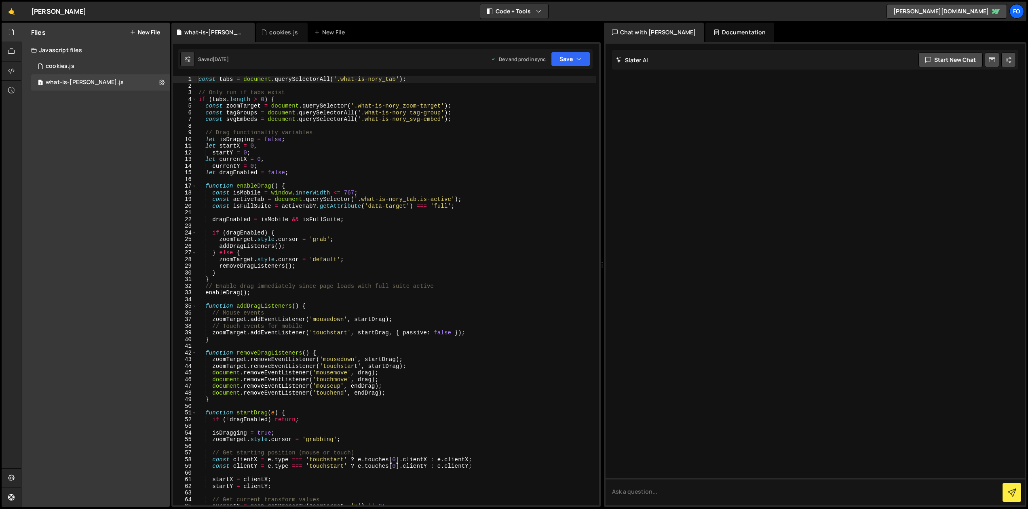
click at [403, 150] on div "const tabs = document . querySelectorAll ( '.what-is-nory_tab' ) ; // Only run …" at bounding box center [396, 297] width 399 height 443
type textarea "}"
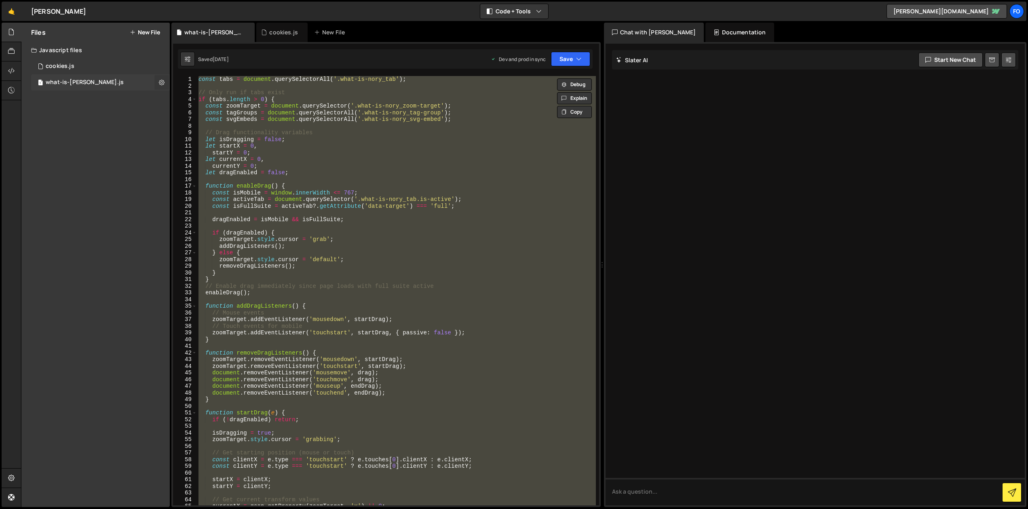
click at [161, 82] on icon at bounding box center [162, 82] width 6 height 8
type input "what-is-[PERSON_NAME]"
radio input "true"
checkbox input "true"
click at [209, 97] on button "Edit File Settings" at bounding box center [210, 99] width 79 height 16
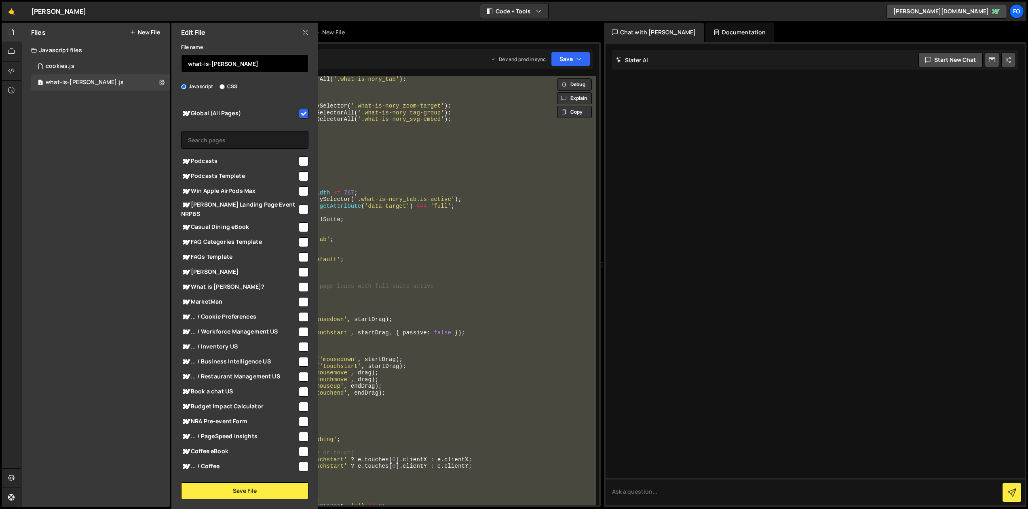
click at [260, 63] on input "what-is-[PERSON_NAME]" at bounding box center [244, 64] width 127 height 18
click at [307, 34] on icon at bounding box center [305, 32] width 6 height 9
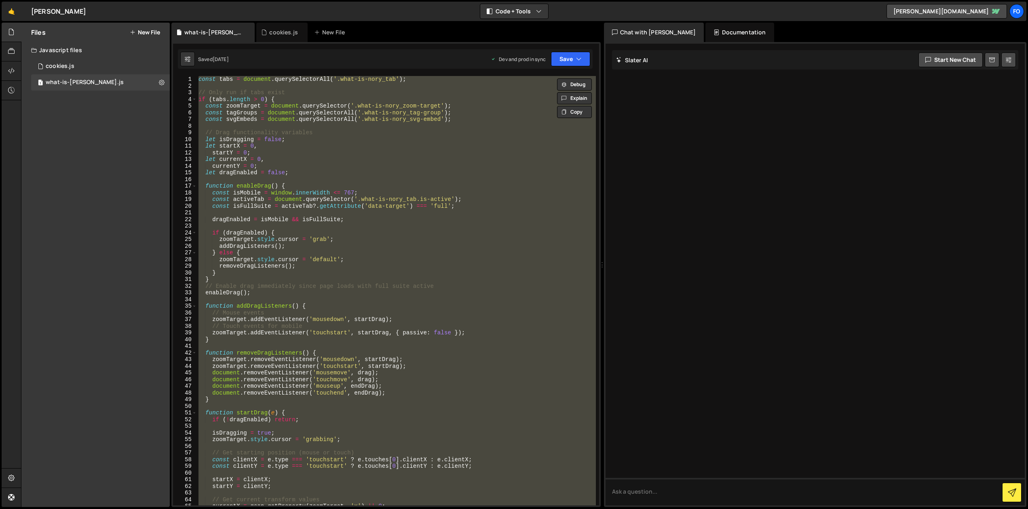
click at [300, 106] on div "const tabs = document . querySelectorAll ( '.what-is-nory_tab' ) ; // Only run …" at bounding box center [396, 290] width 399 height 429
click at [888, 154] on div at bounding box center [814, 275] width 419 height 462
click at [106, 67] on div "1 cookies.js 0" at bounding box center [100, 66] width 139 height 16
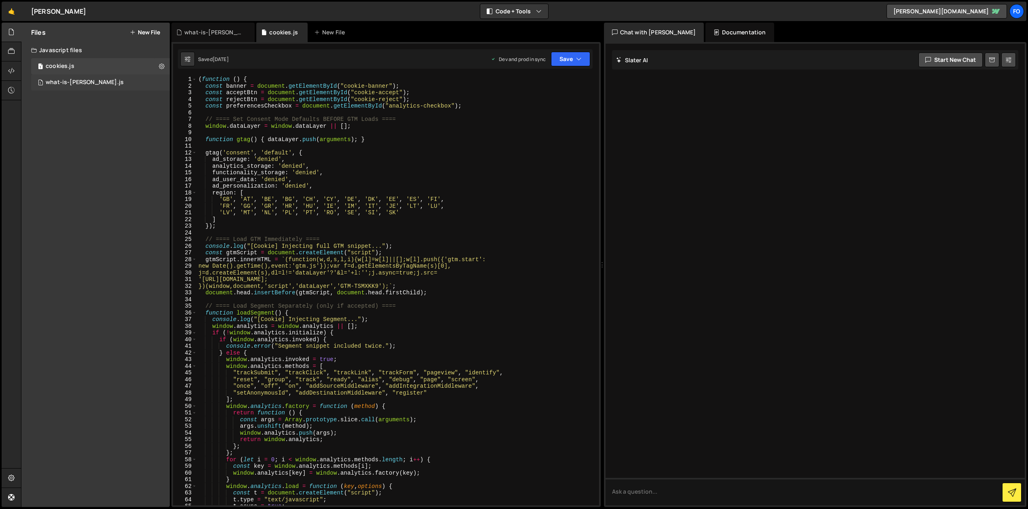
click at [105, 86] on div "1 what-is-[PERSON_NAME].js 0" at bounding box center [100, 82] width 139 height 16
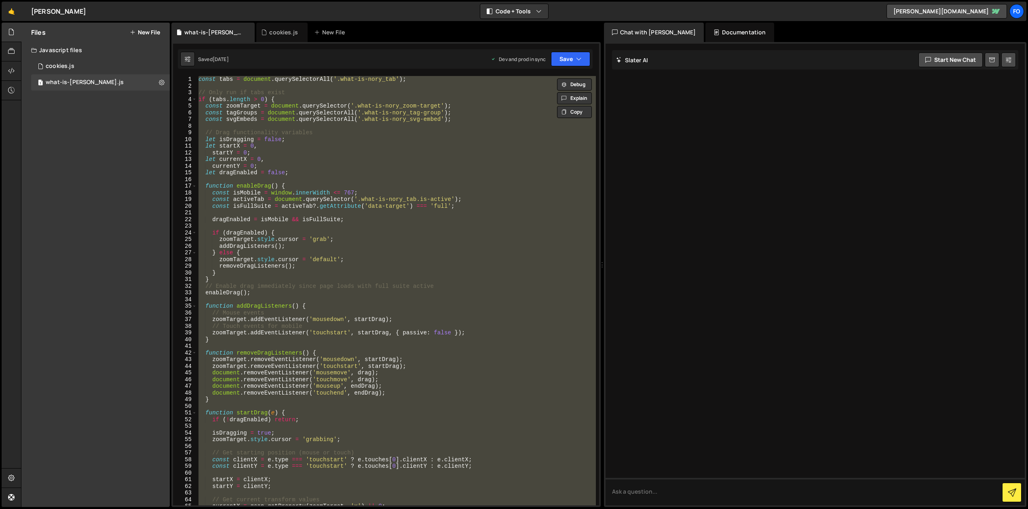
click at [447, 156] on div "const tabs = document . querySelectorAll ( '.what-is-nory_tab' ) ; // Only run …" at bounding box center [396, 290] width 399 height 429
type textarea "startY = 0;"
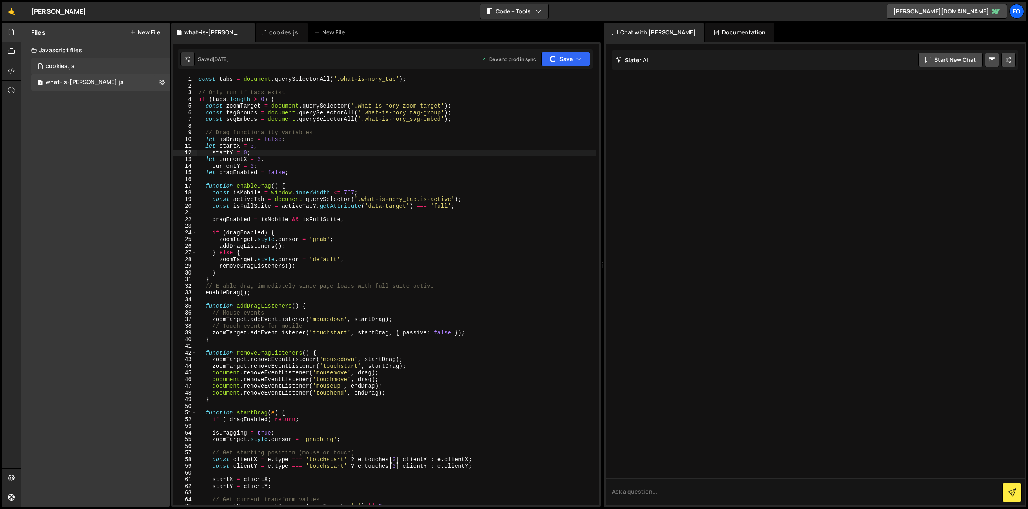
click at [68, 64] on div "cookies.js" at bounding box center [60, 66] width 29 height 7
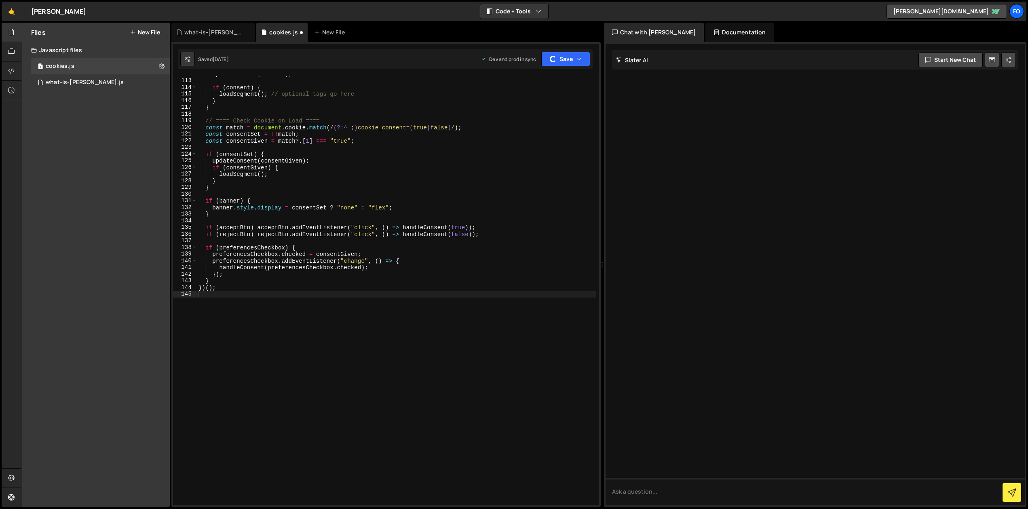
scroll to position [746, 0]
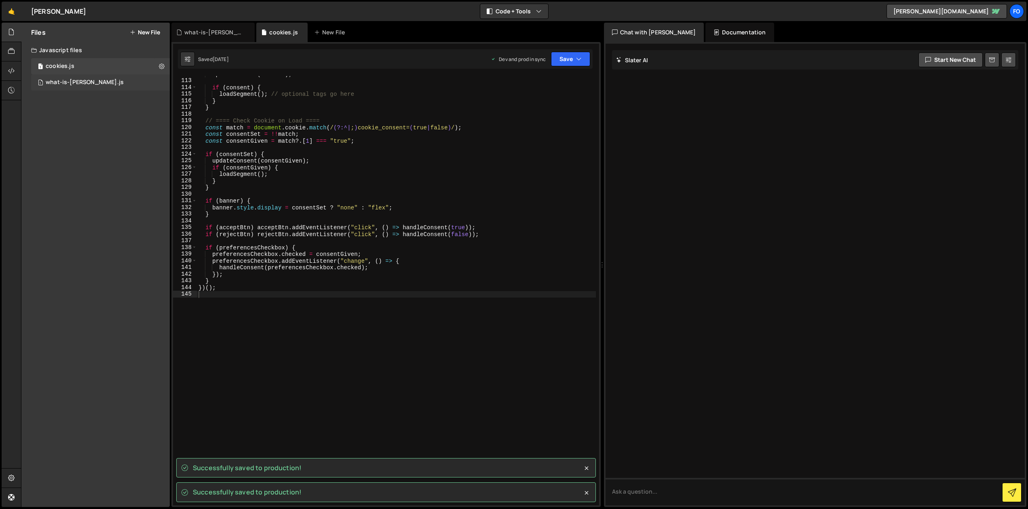
click at [97, 78] on div "1 what-is-[PERSON_NAME].js 0" at bounding box center [100, 82] width 139 height 16
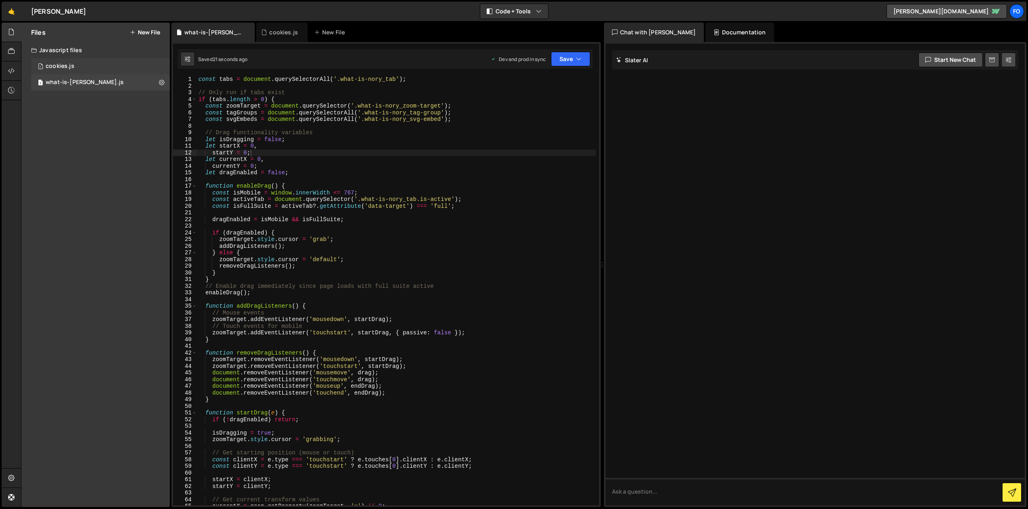
click at [111, 69] on div "1 cookies.js 0" at bounding box center [100, 66] width 139 height 16
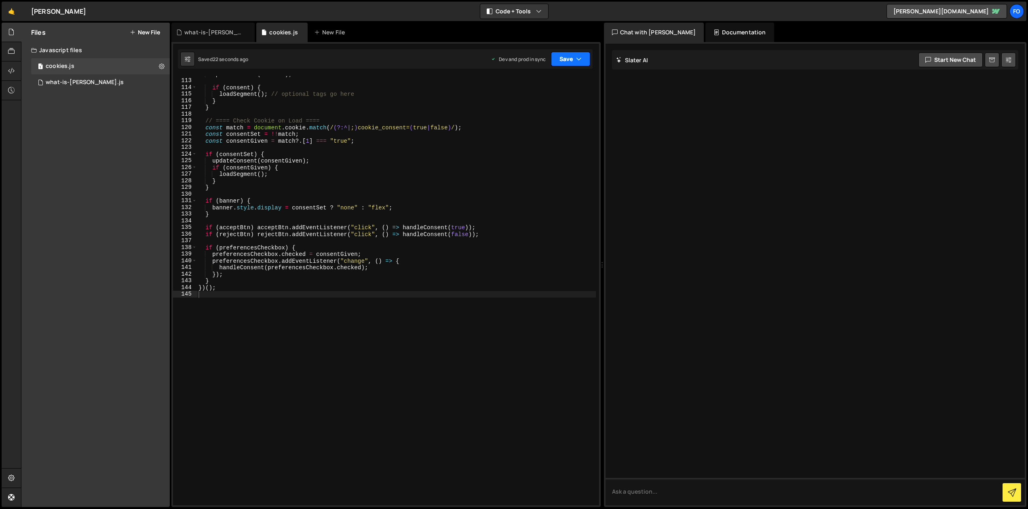
click at [580, 57] on icon "button" at bounding box center [579, 59] width 6 height 8
click at [164, 67] on icon at bounding box center [162, 66] width 6 height 8
type input "cookies"
radio input "true"
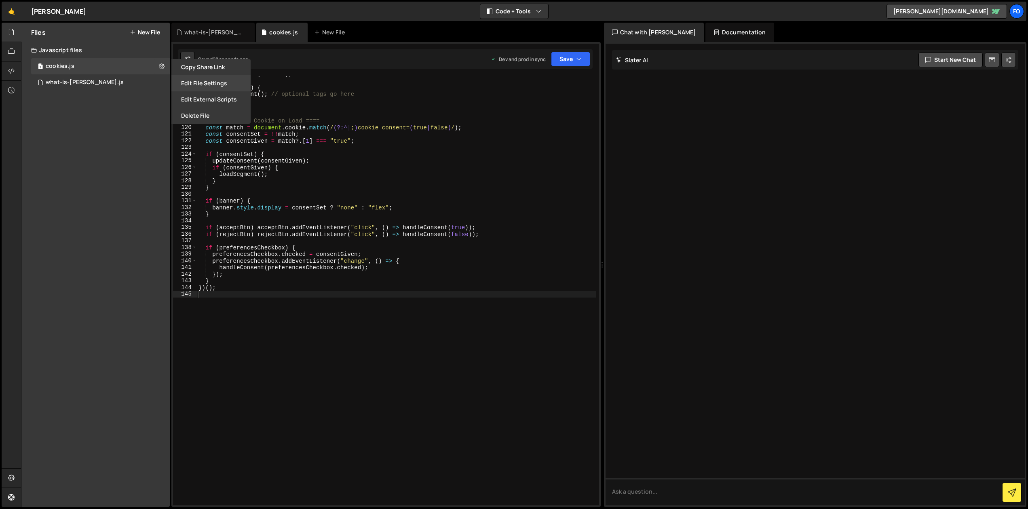
click at [218, 82] on button "Edit File Settings" at bounding box center [210, 83] width 79 height 16
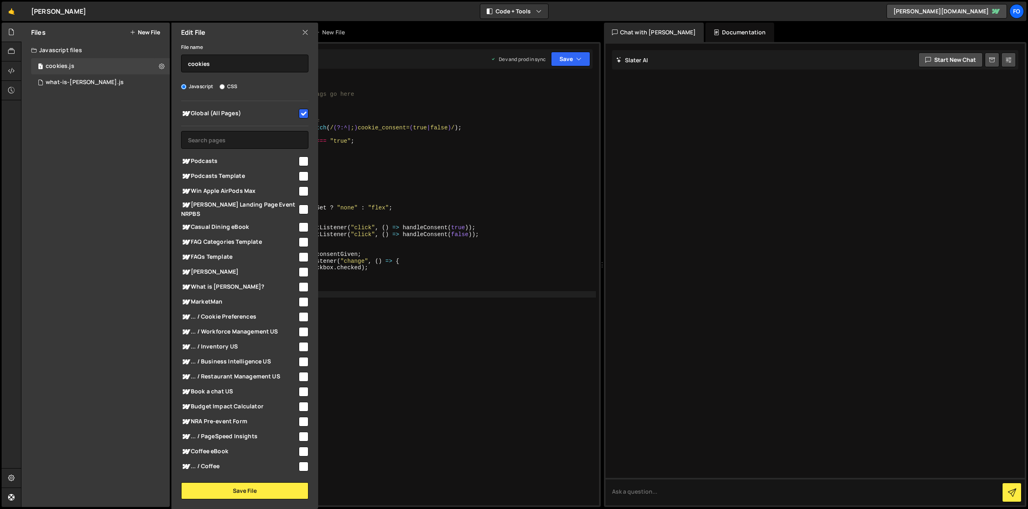
drag, startPoint x: 299, startPoint y: 113, endPoint x: 298, endPoint y: 119, distance: 6.6
click at [299, 113] on input "checkbox" at bounding box center [304, 114] width 10 height 10
click at [268, 493] on button "Save File" at bounding box center [244, 490] width 127 height 17
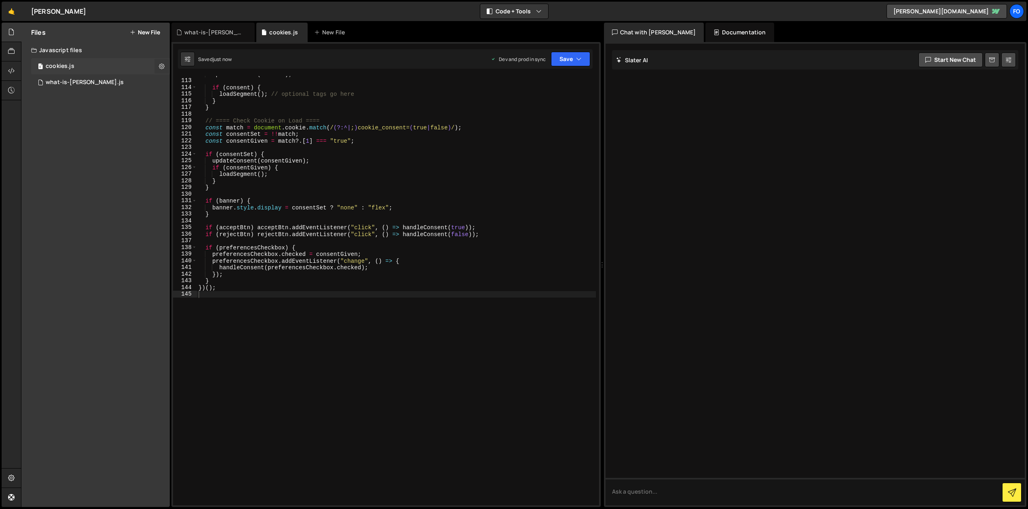
click at [164, 66] on button at bounding box center [161, 66] width 15 height 15
click at [200, 84] on button "Edit File Settings" at bounding box center [210, 83] width 79 height 16
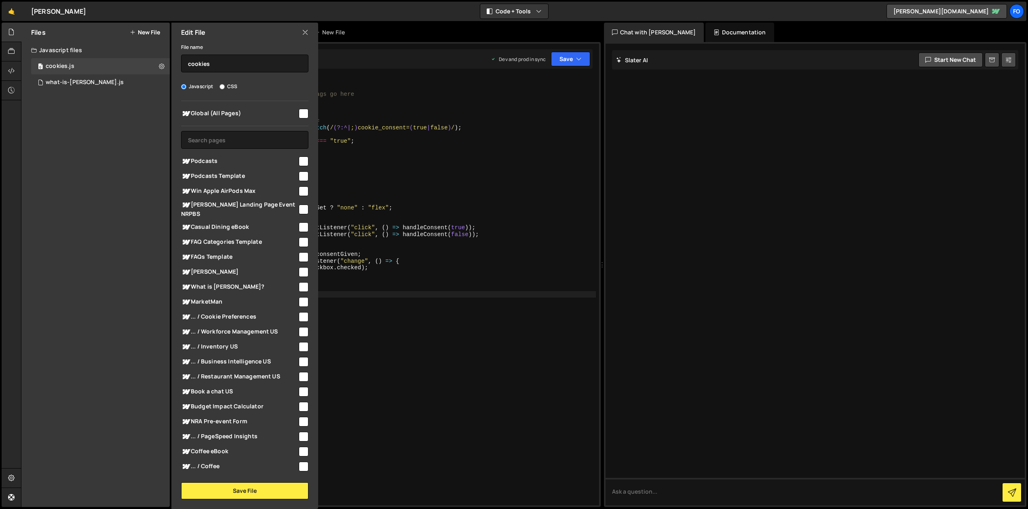
click at [310, 118] on div "Global (All Pages) Podcasts" at bounding box center [244, 286] width 147 height 371
click at [299, 114] on input "checkbox" at bounding box center [304, 114] width 10 height 10
checkbox input "true"
click at [270, 491] on button "Save File" at bounding box center [244, 490] width 127 height 17
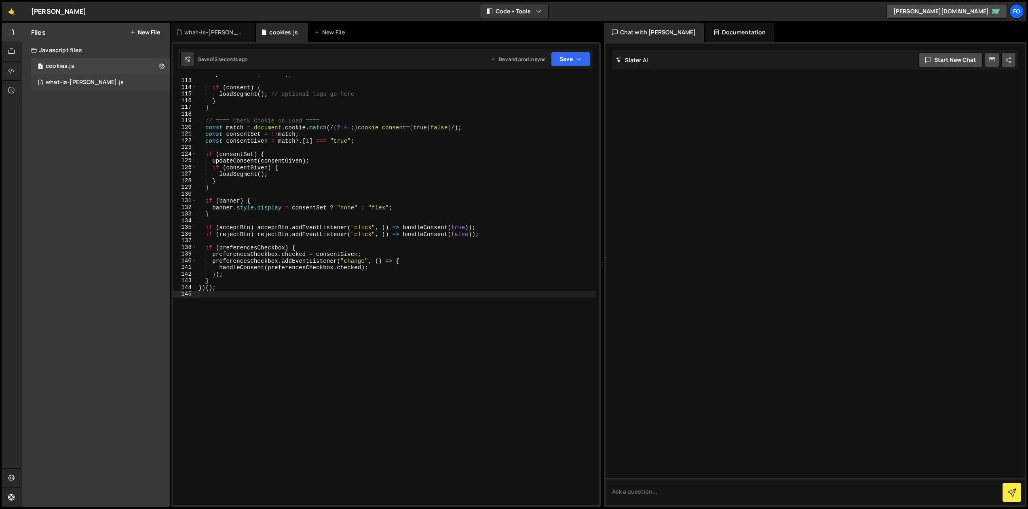
click at [84, 81] on div "what-is-[PERSON_NAME].js" at bounding box center [85, 82] width 78 height 7
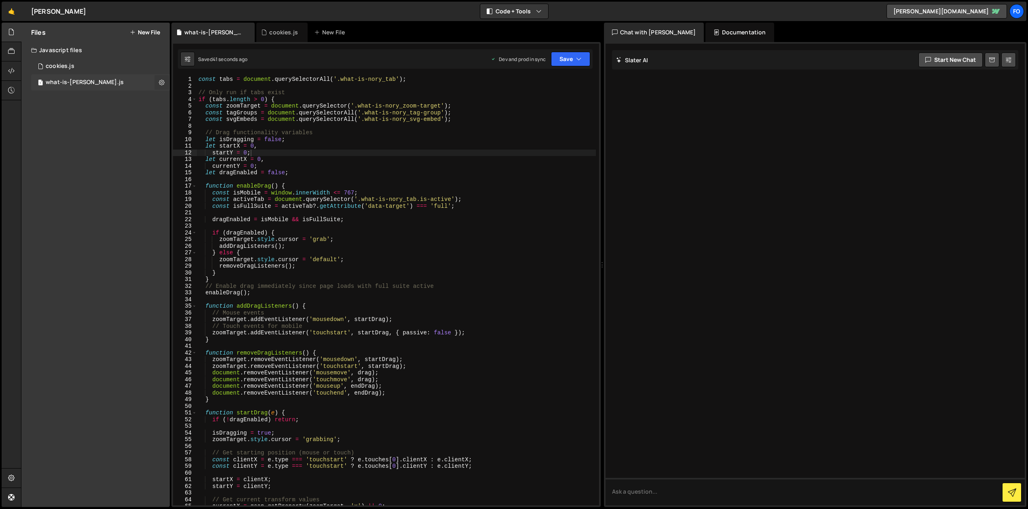
click at [158, 81] on button at bounding box center [161, 82] width 15 height 15
type input "what-is-[PERSON_NAME]"
radio input "true"
checkbox input "true"
click at [195, 98] on button "Edit File Settings" at bounding box center [210, 99] width 79 height 16
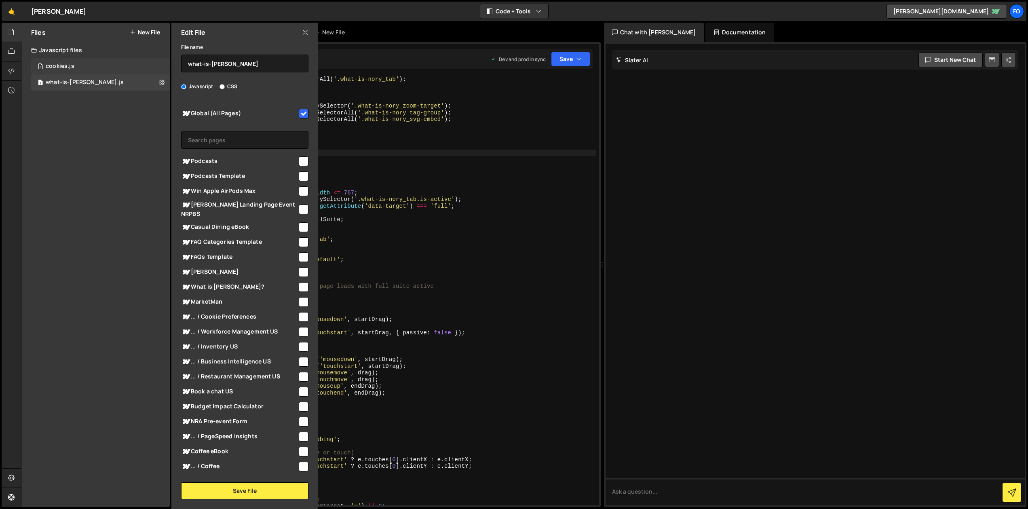
click at [134, 68] on div "1 cookies.js 0" at bounding box center [100, 66] width 139 height 16
checkbox input "false"
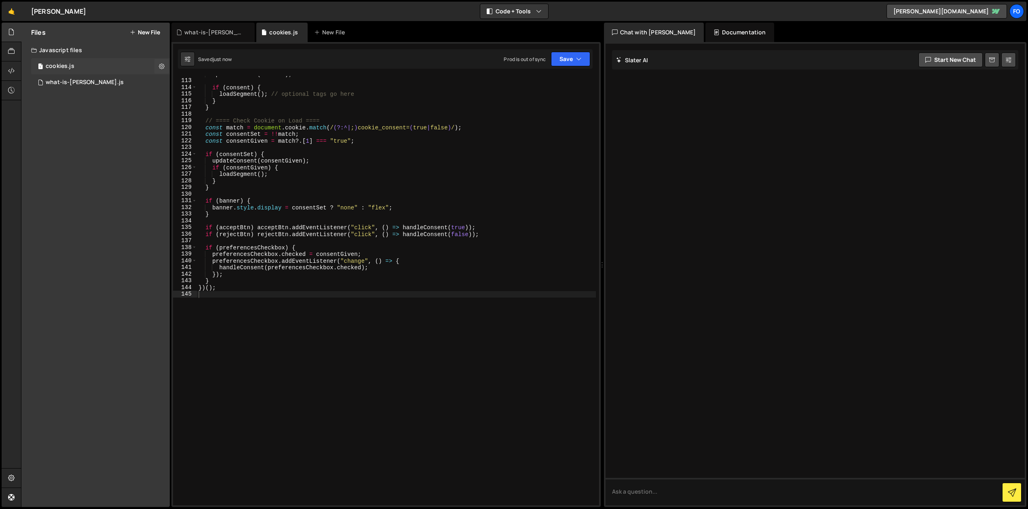
click at [154, 65] on div "1 cookies.js 0" at bounding box center [100, 66] width 139 height 16
click at [157, 65] on button at bounding box center [161, 66] width 15 height 15
type input "cookies"
radio input "true"
checkbox input "true"
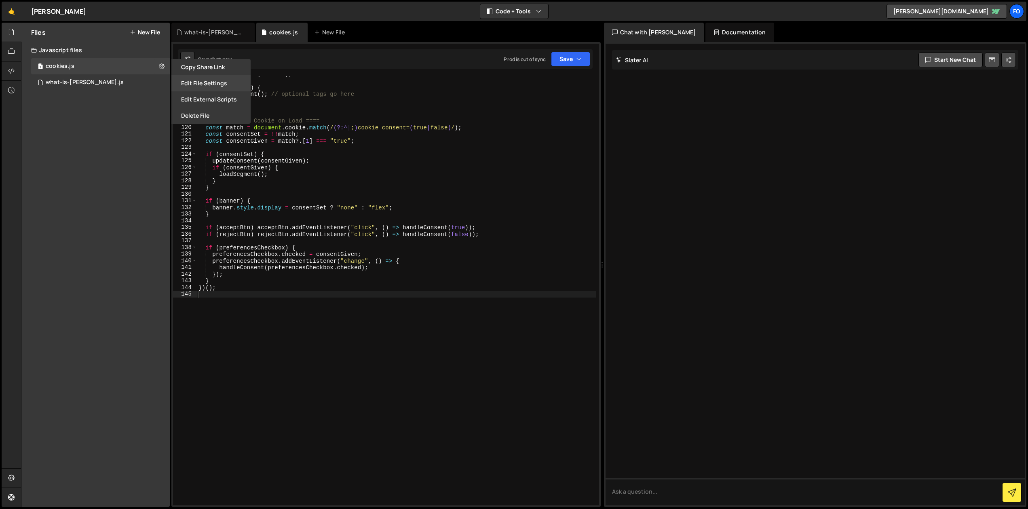
click at [203, 83] on button "Edit File Settings" at bounding box center [210, 83] width 79 height 16
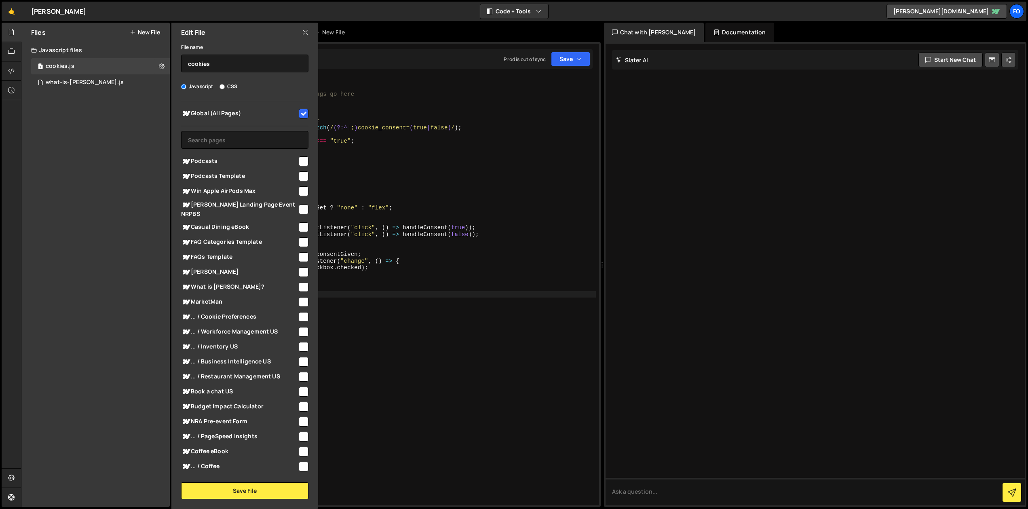
click at [304, 32] on icon at bounding box center [305, 32] width 6 height 9
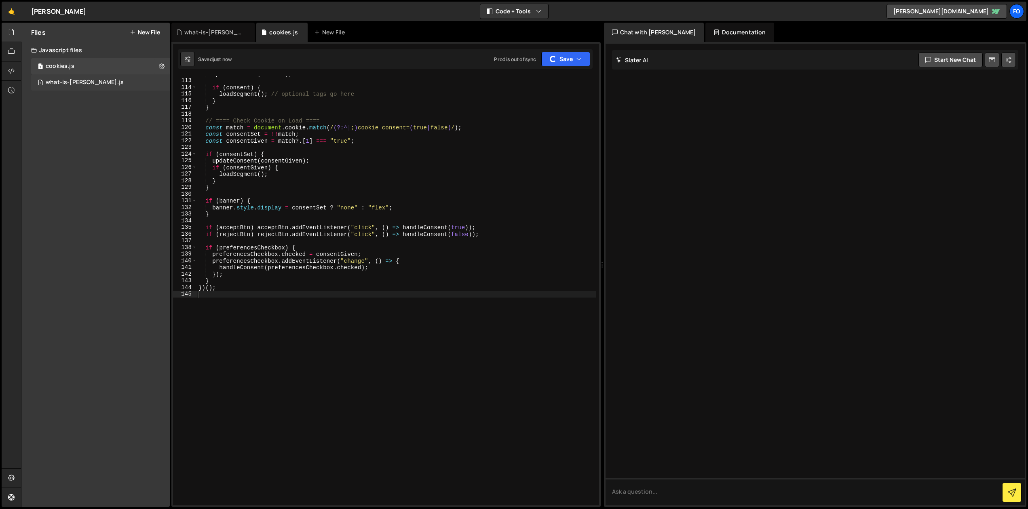
click at [83, 84] on div "what-is-[PERSON_NAME].js" at bounding box center [85, 82] width 78 height 7
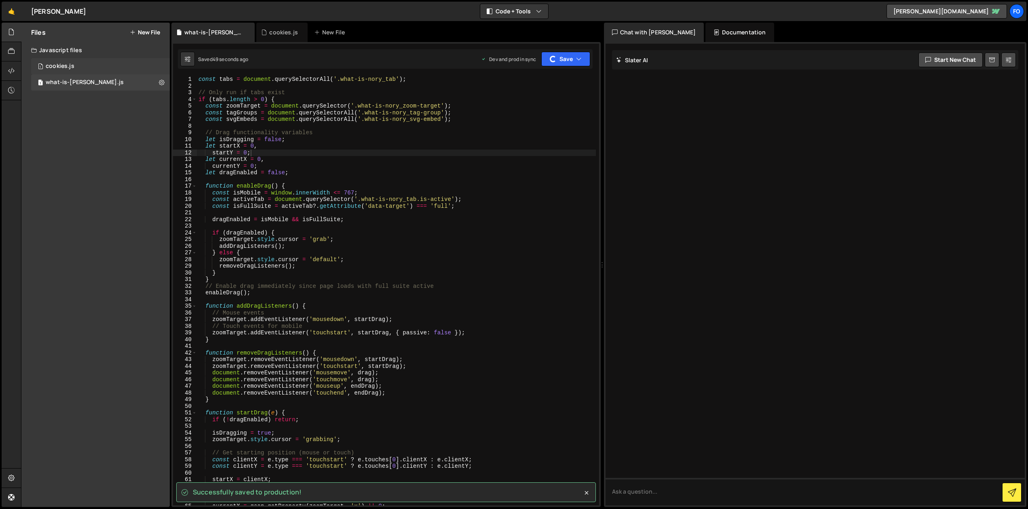
click at [79, 61] on div "1 cookies.js 0" at bounding box center [100, 66] width 139 height 16
